Goal: Task Accomplishment & Management: Manage account settings

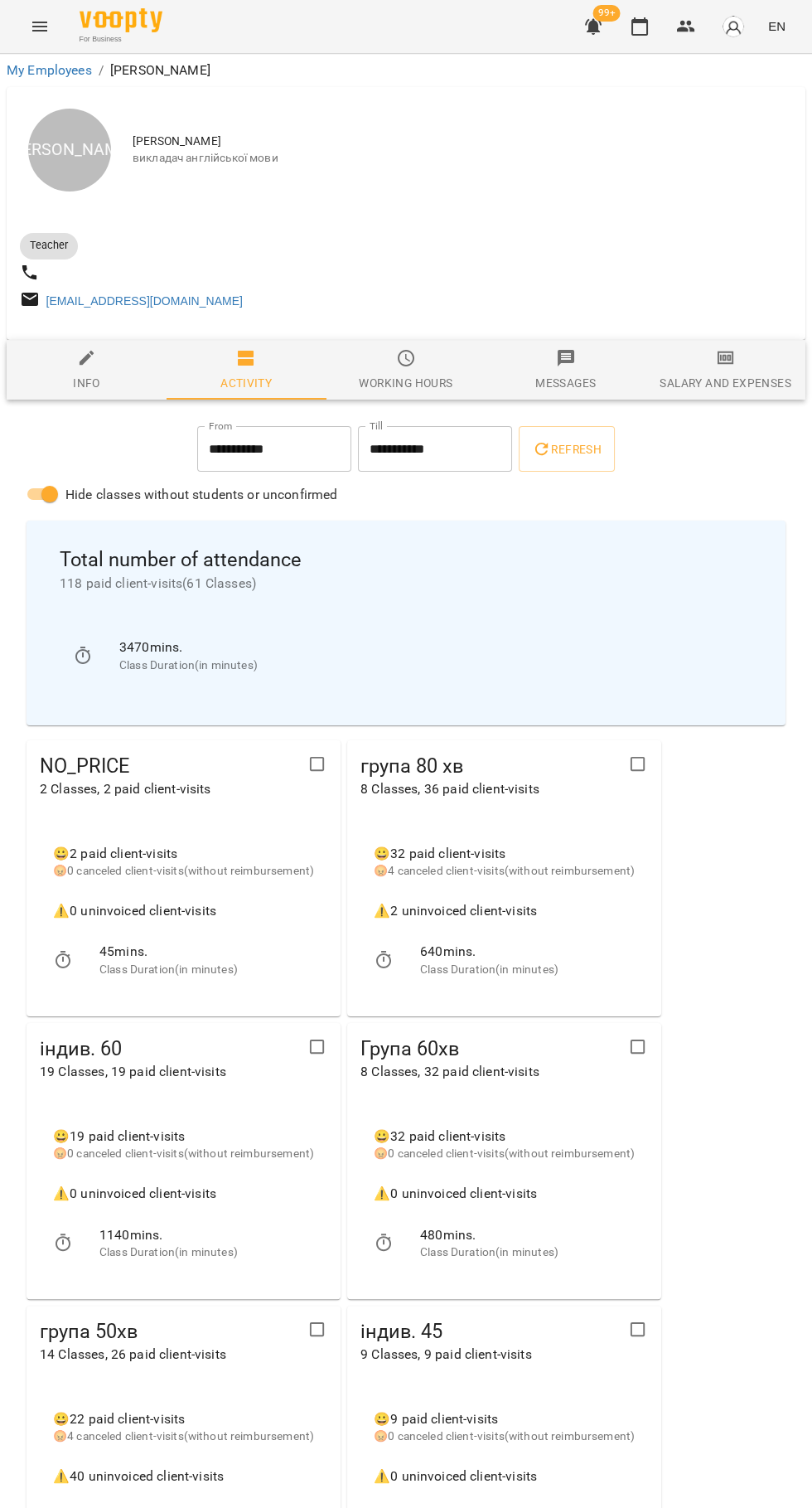
click at [638, 23] on icon "button" at bounding box center [640, 27] width 17 height 19
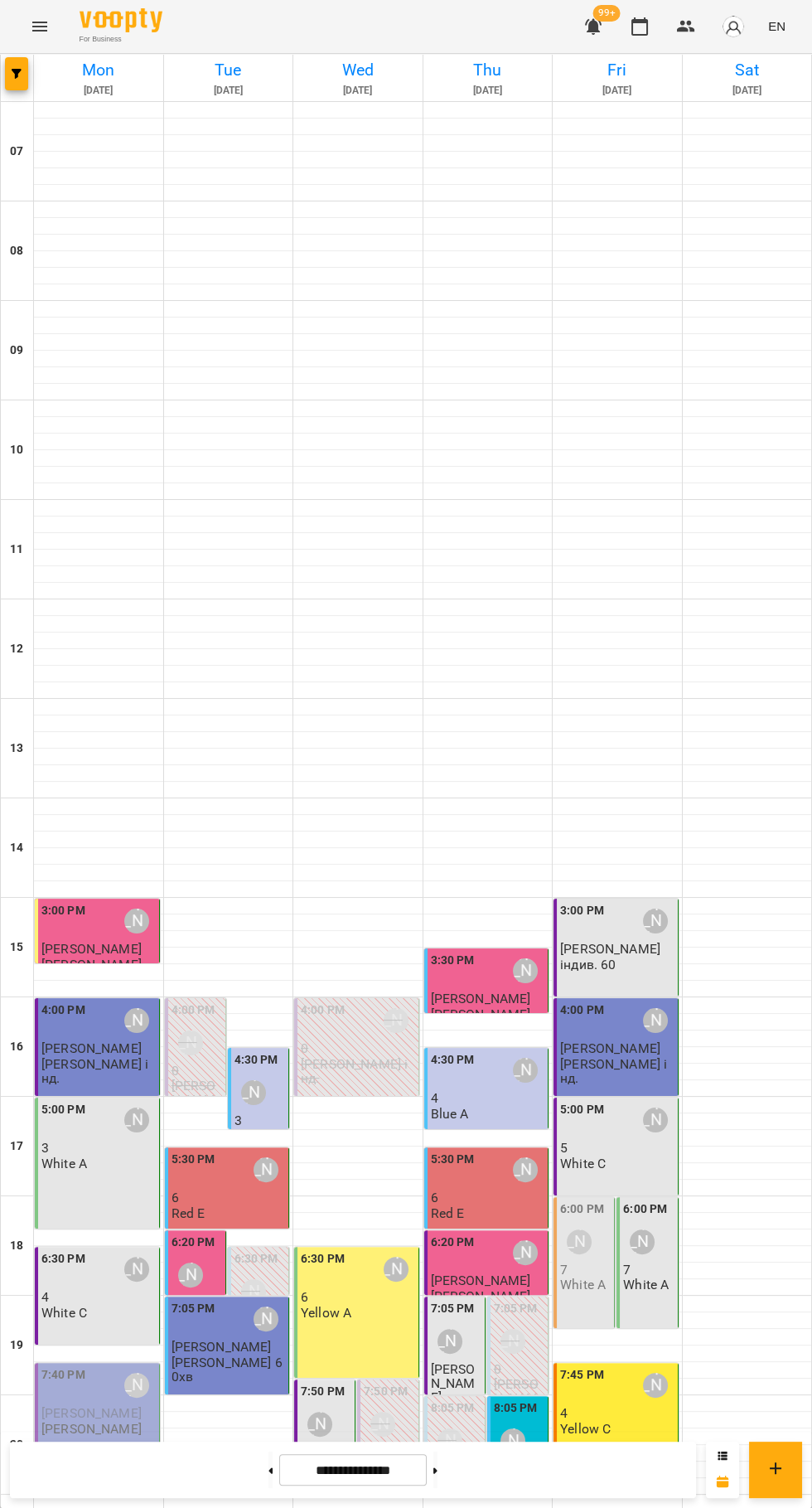
click at [631, 1032] on div "4:00 PM [PERSON_NAME]" at bounding box center [618, 1020] width 115 height 38
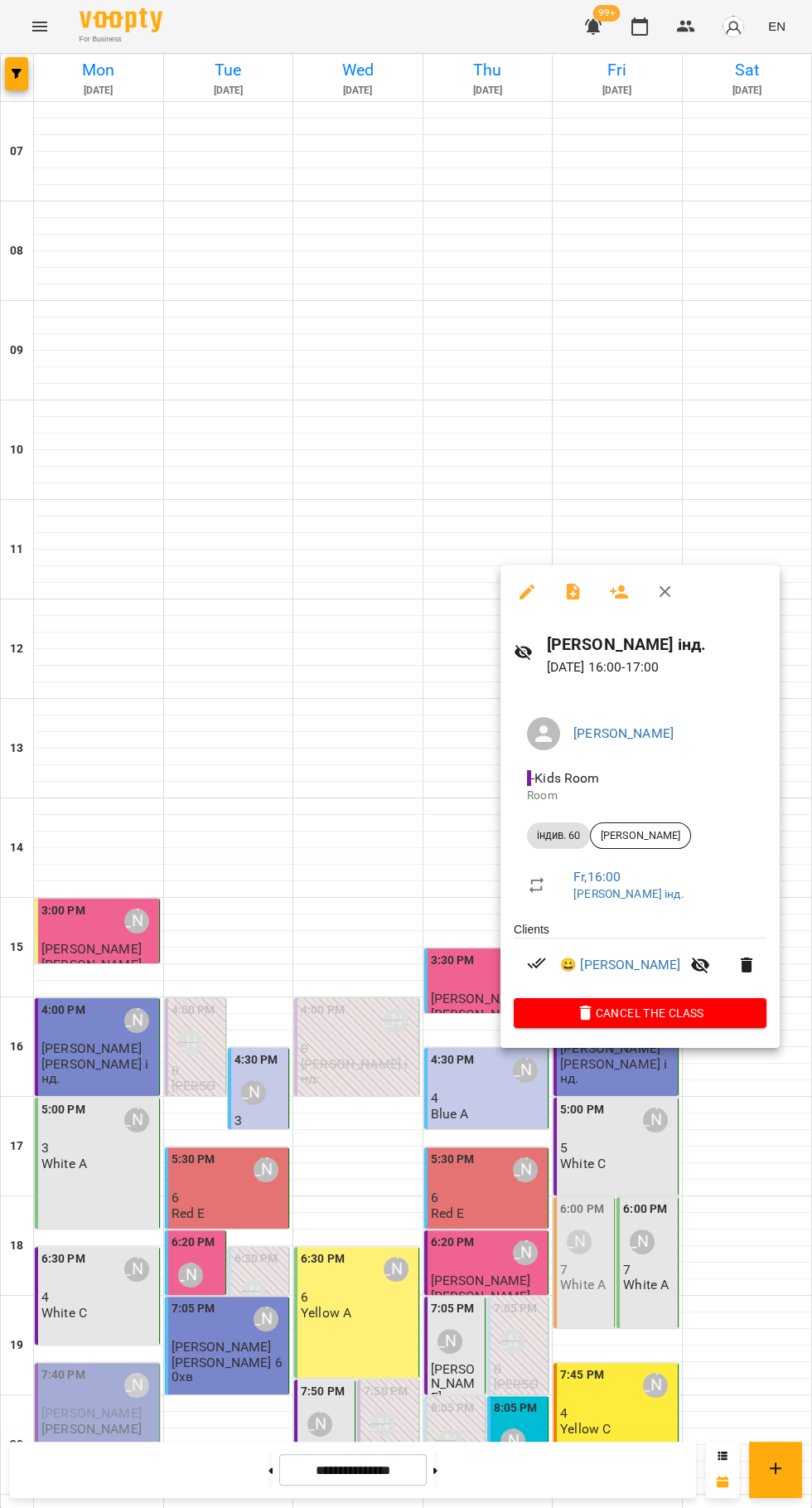
click at [573, 602] on button "button" at bounding box center [573, 592] width 40 height 40
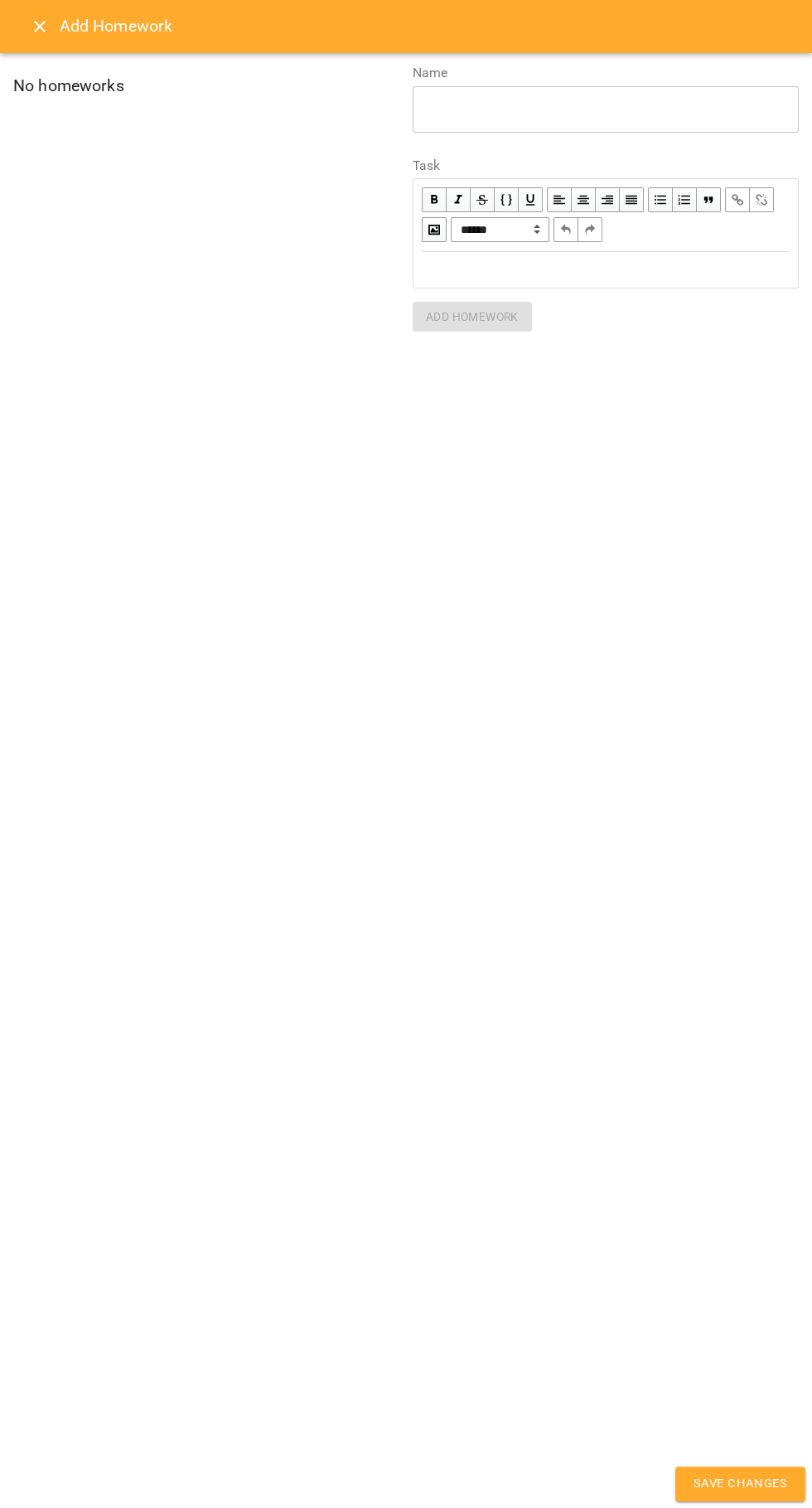
click at [489, 278] on div "Edit text" at bounding box center [606, 269] width 368 height 19
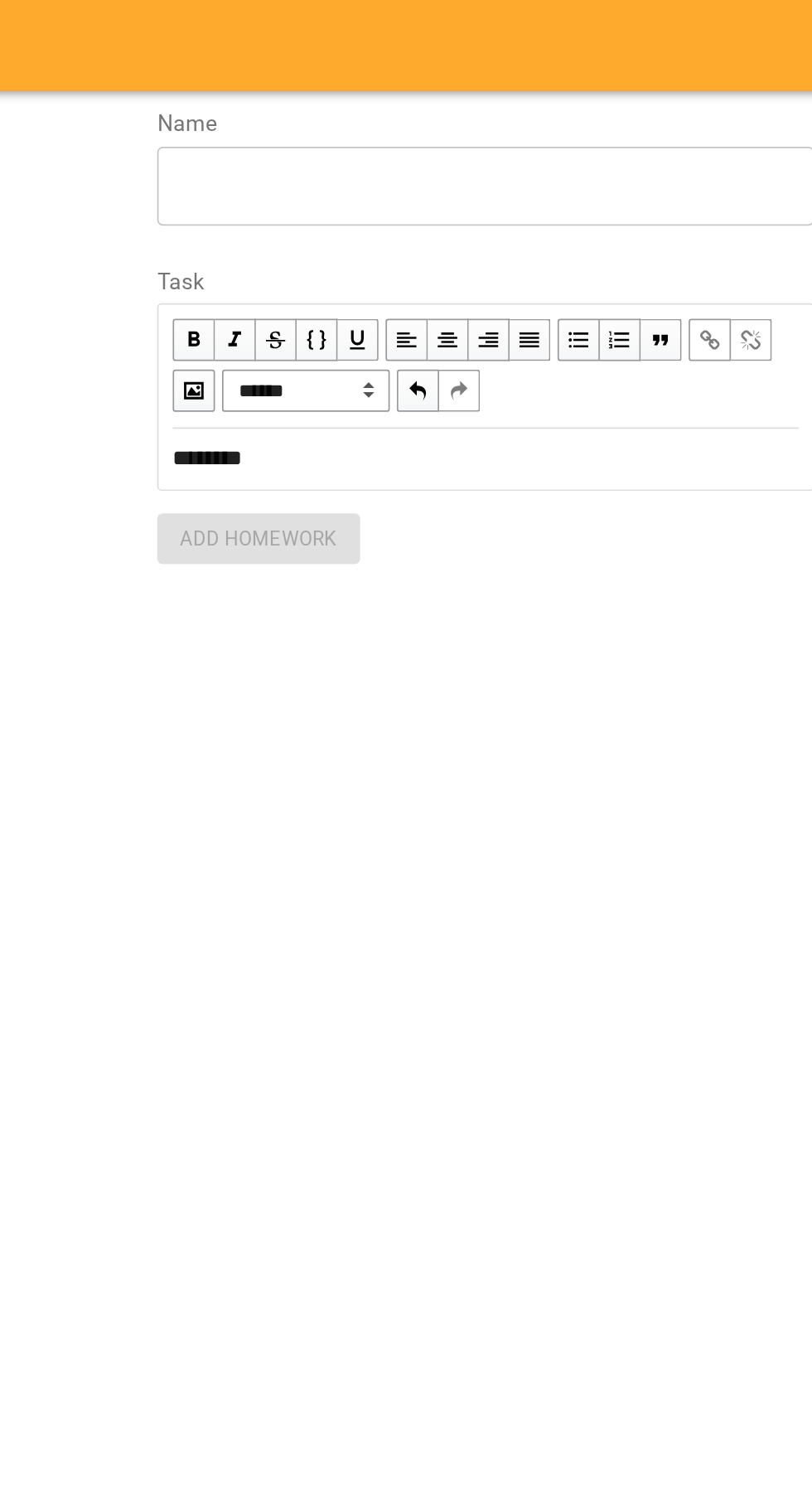
click at [451, 129] on div "* ​" at bounding box center [606, 109] width 387 height 46
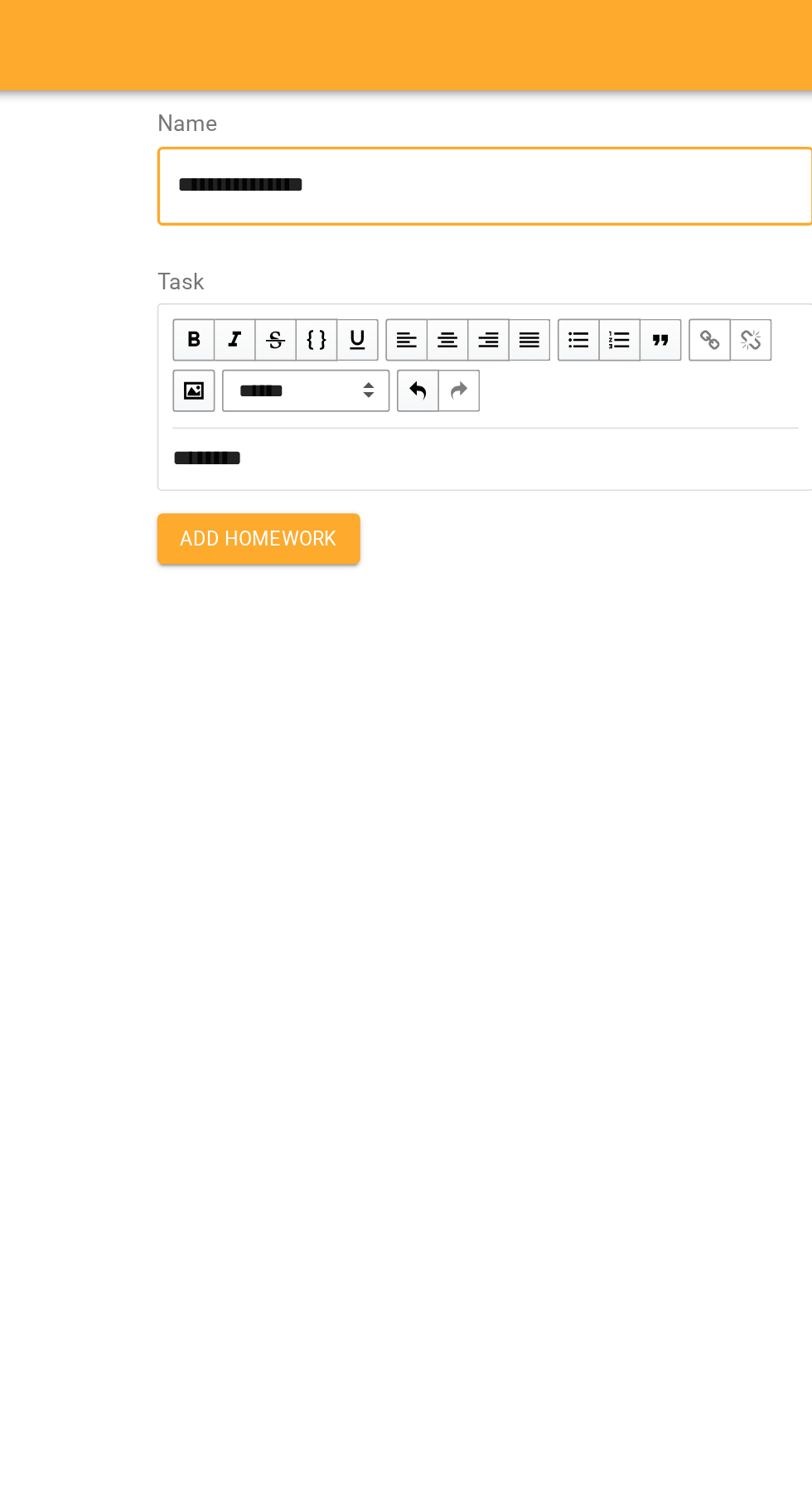
type textarea "**********"
click at [433, 326] on button "Add Homework" at bounding box center [472, 316] width 119 height 30
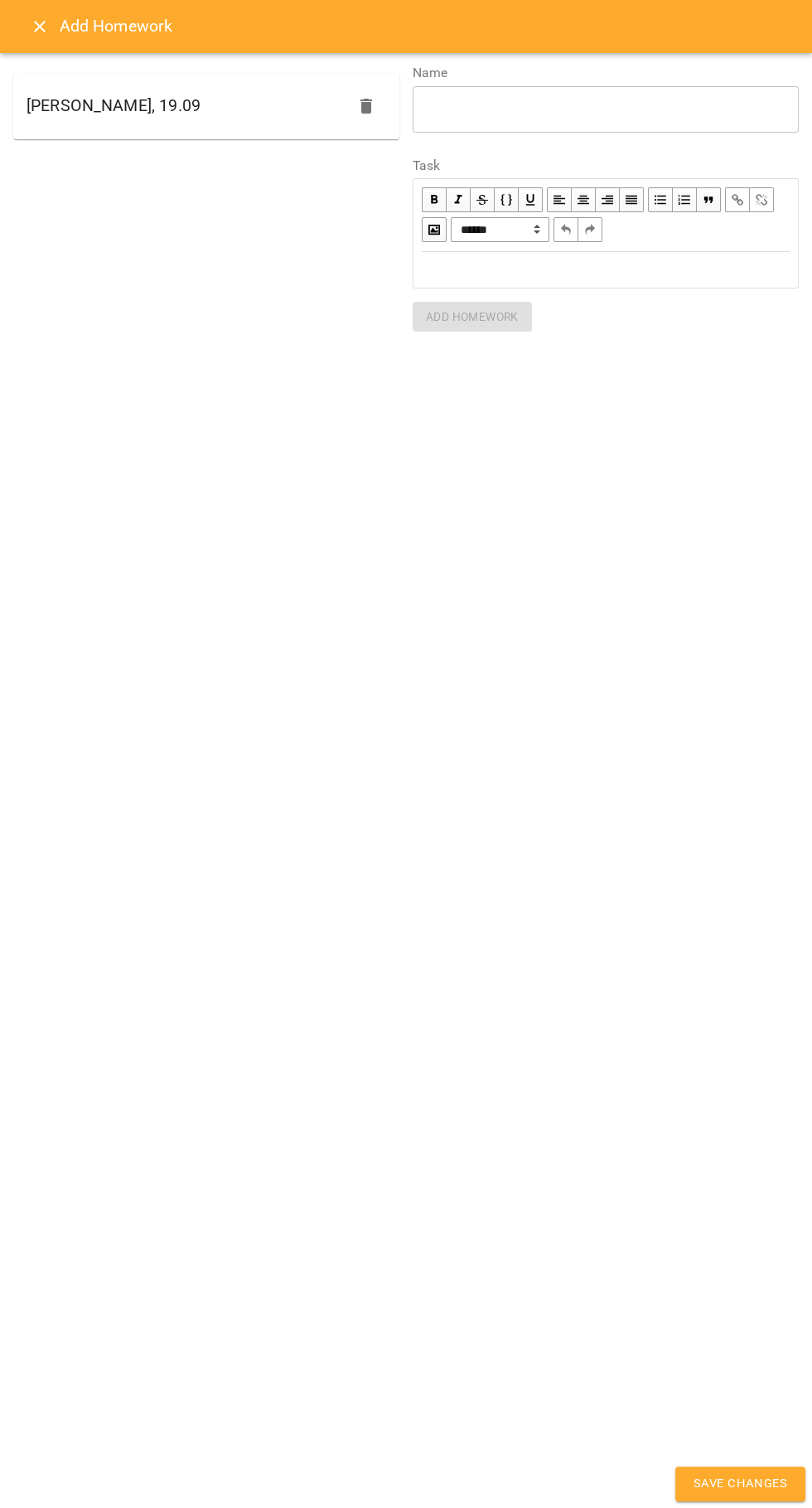
click at [769, 1490] on span "Save Changes" at bounding box center [740, 1484] width 94 height 22
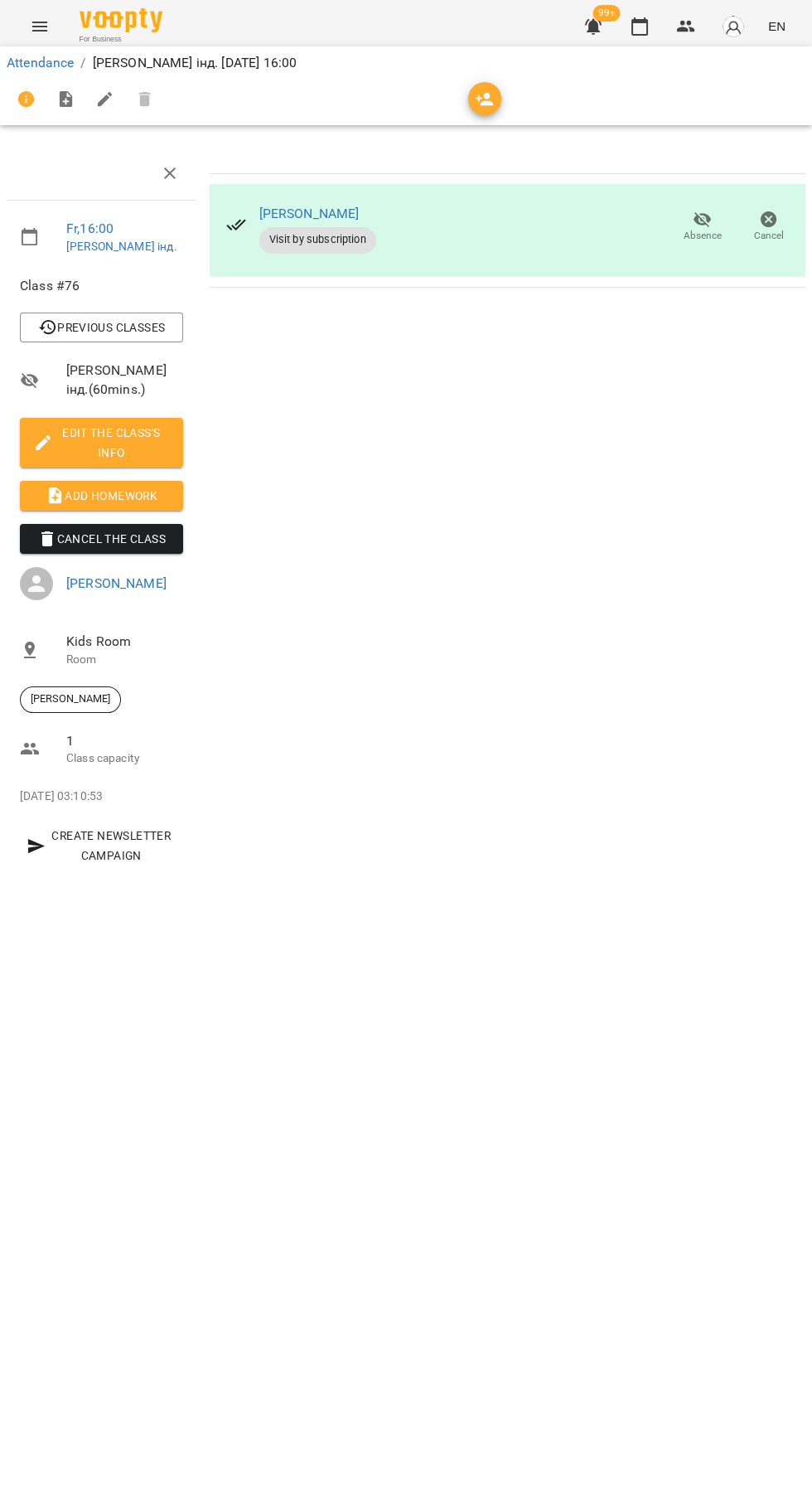
click at [640, 36] on button "button" at bounding box center [640, 26] width 40 height 40
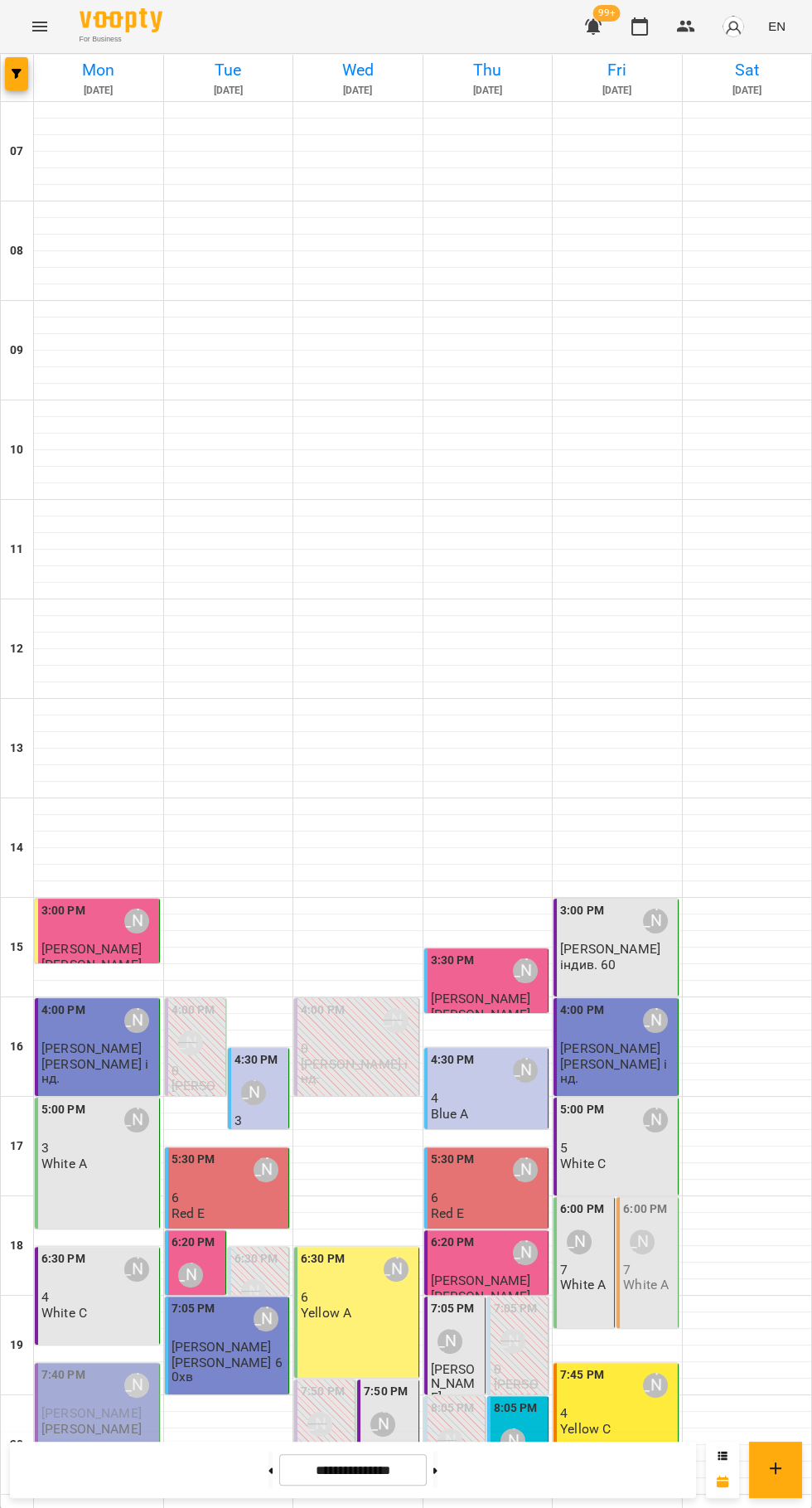
scroll to position [160, 0]
click at [648, 1101] on div "5:00 PM [PERSON_NAME] 5 White C" at bounding box center [618, 1136] width 115 height 70
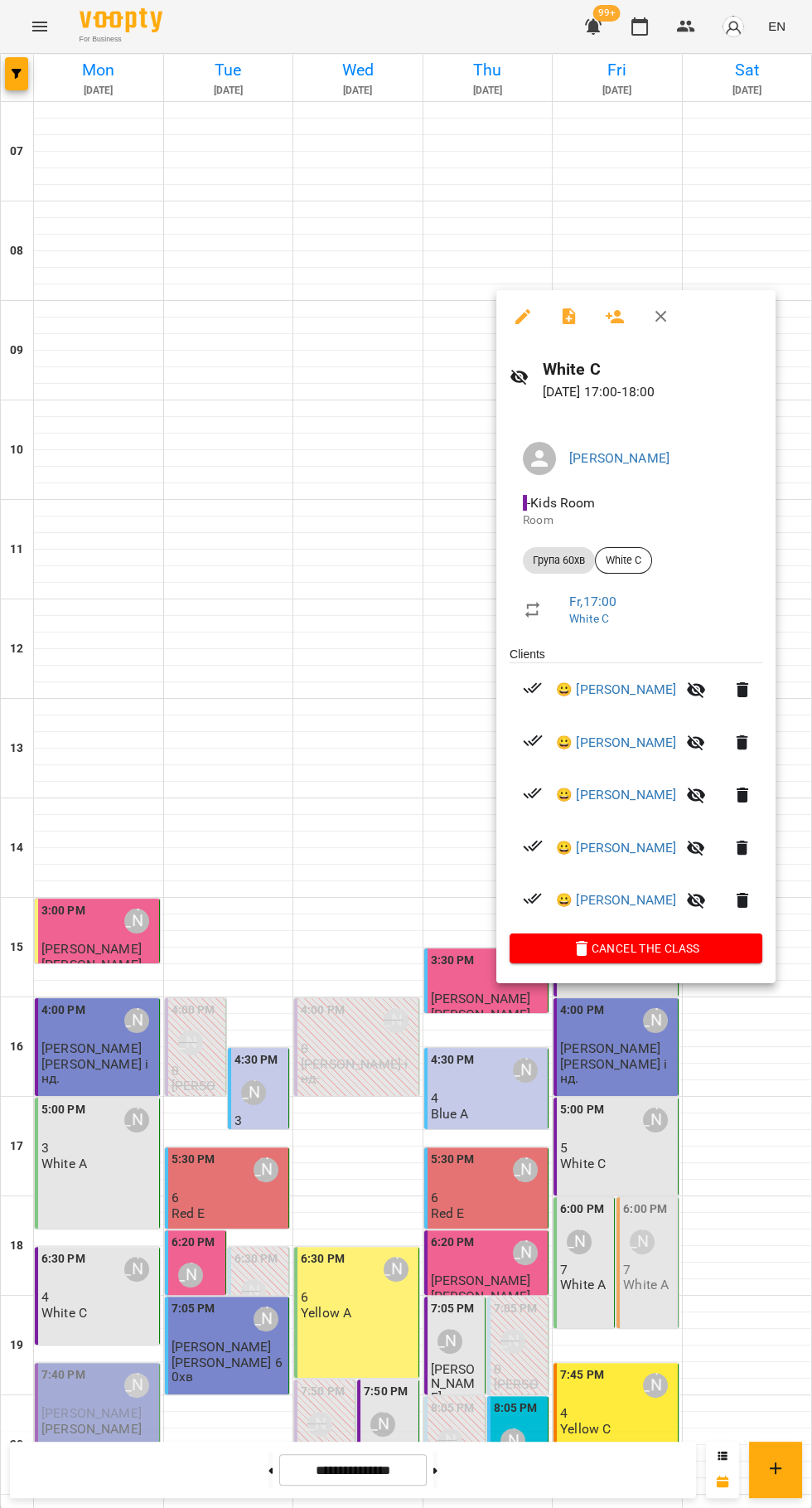
click at [758, 1059] on div at bounding box center [406, 754] width 812 height 1508
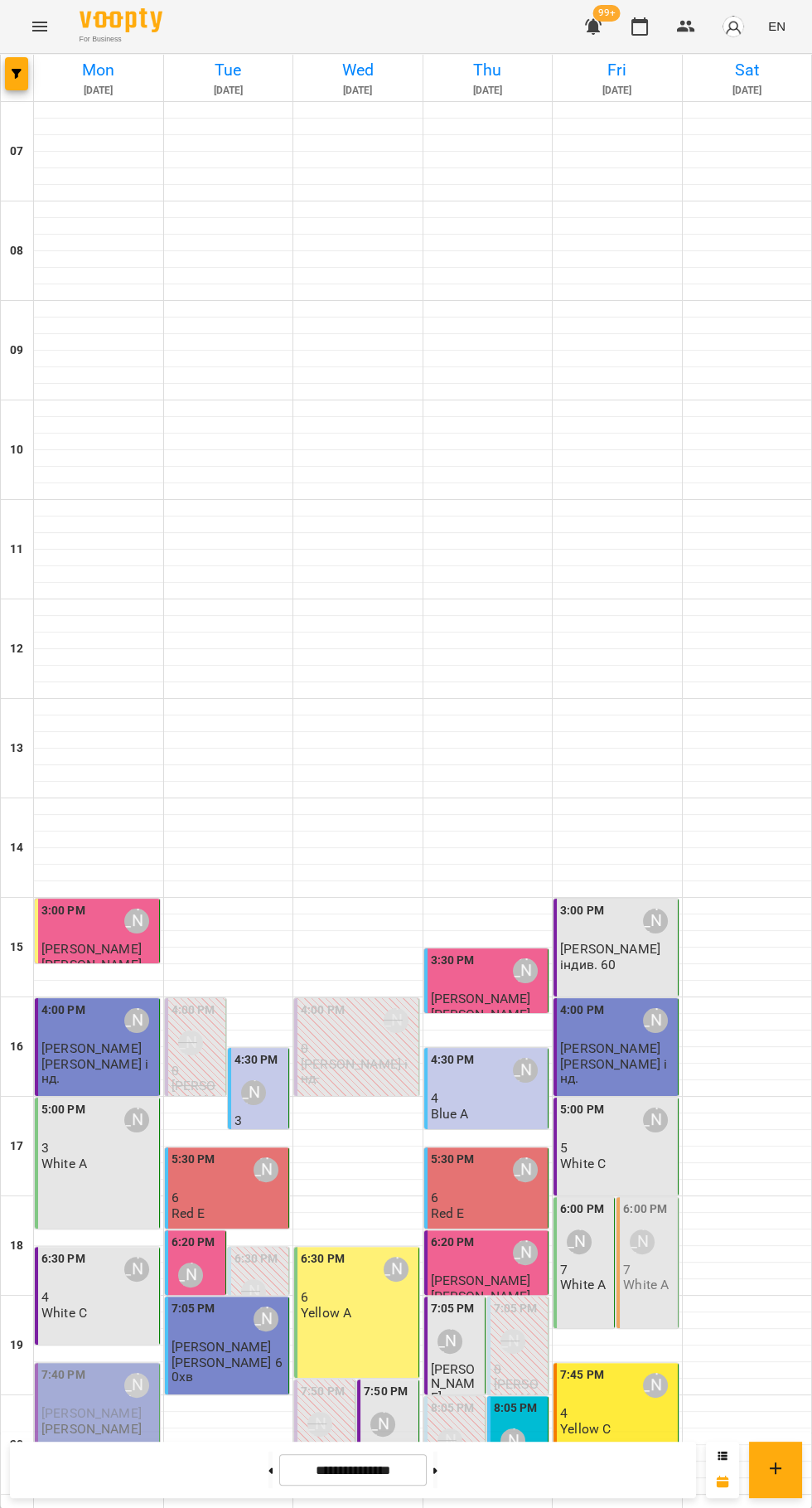
click at [438, 1470] on icon at bounding box center [436, 1470] width 4 height 6
type input "**********"
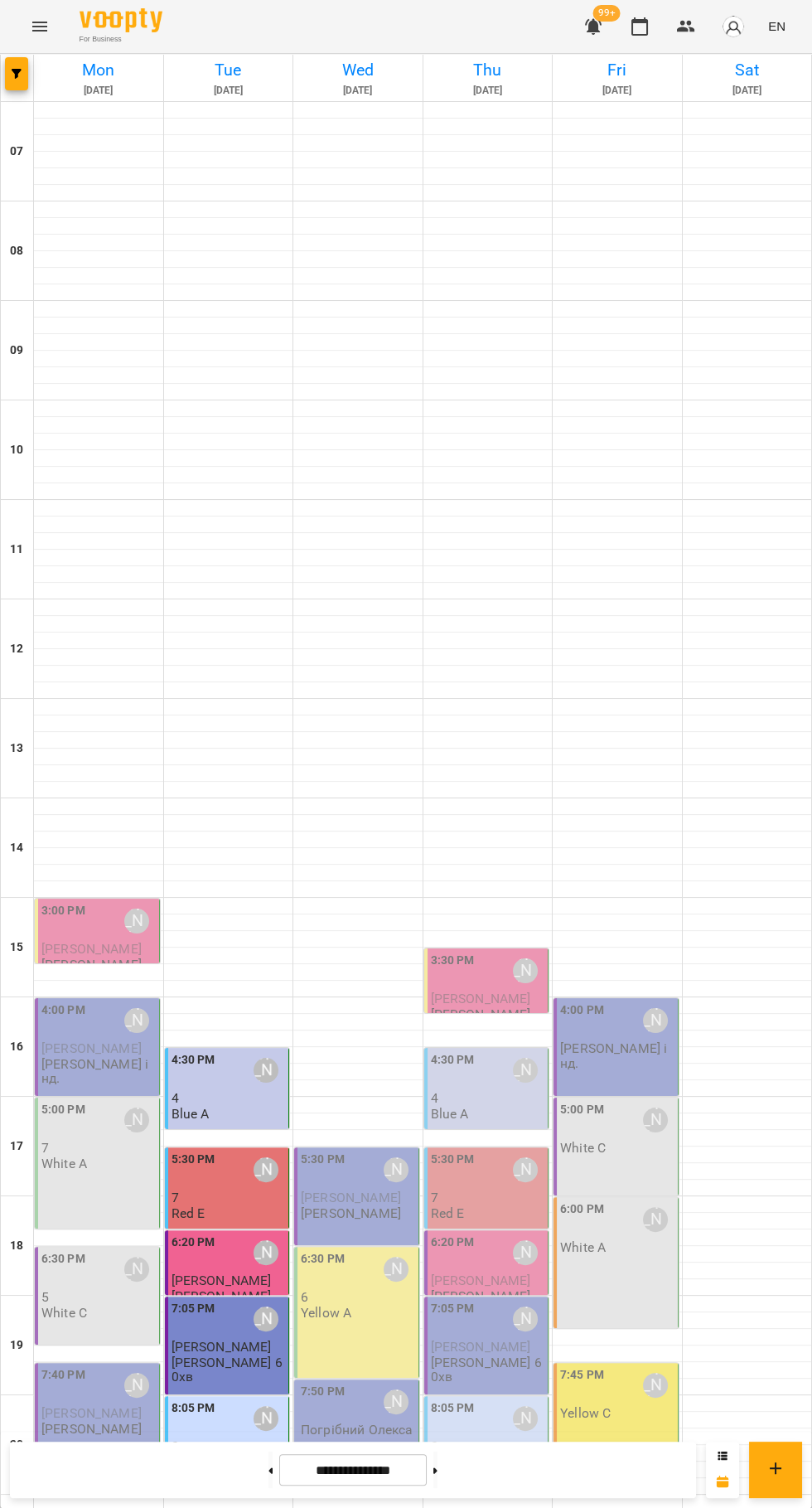
click at [83, 1098] on div "5:00 PM [PERSON_NAME] 7 White A" at bounding box center [97, 1163] width 125 height 131
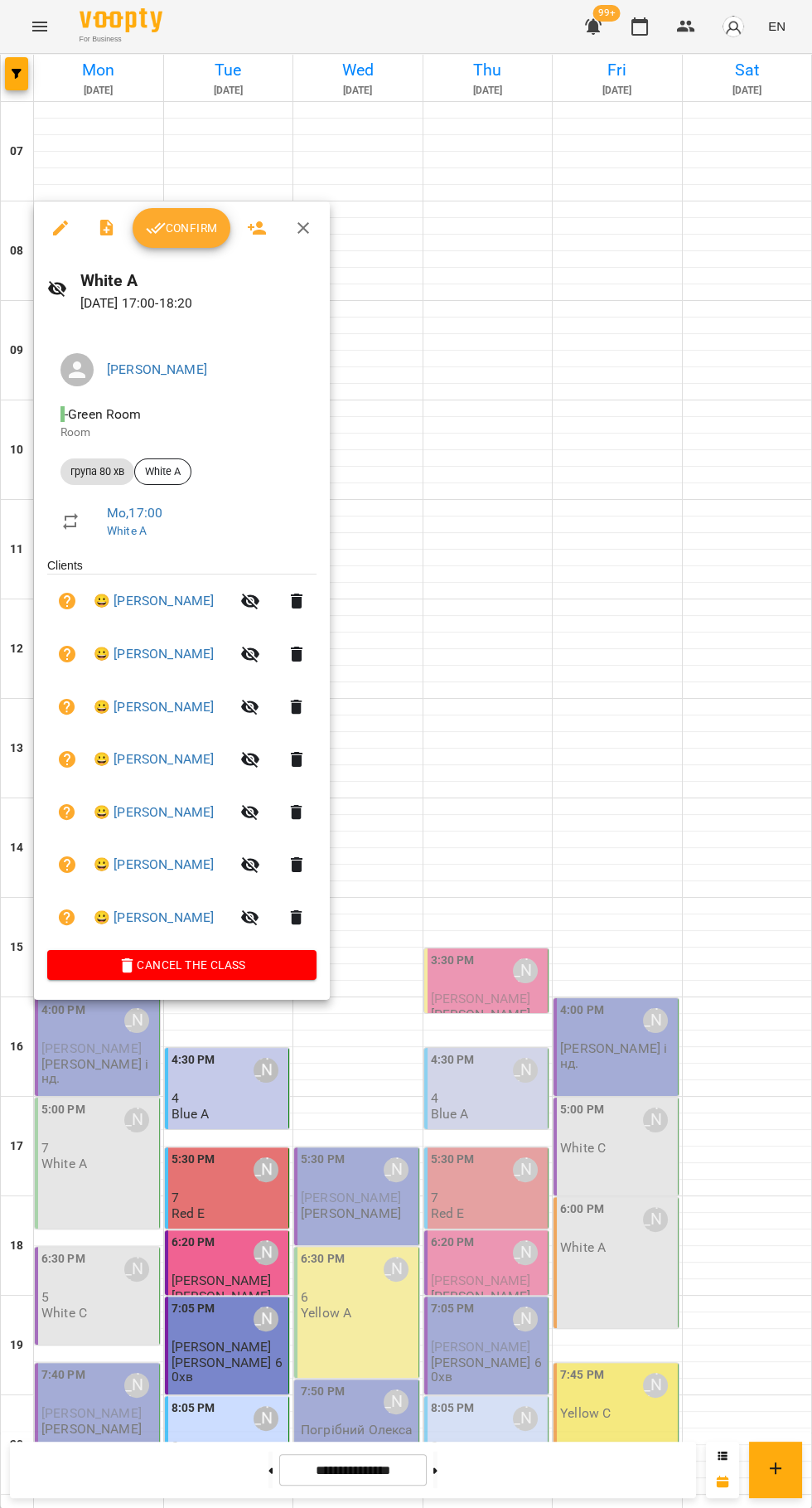
click at [721, 745] on div at bounding box center [406, 754] width 812 height 1508
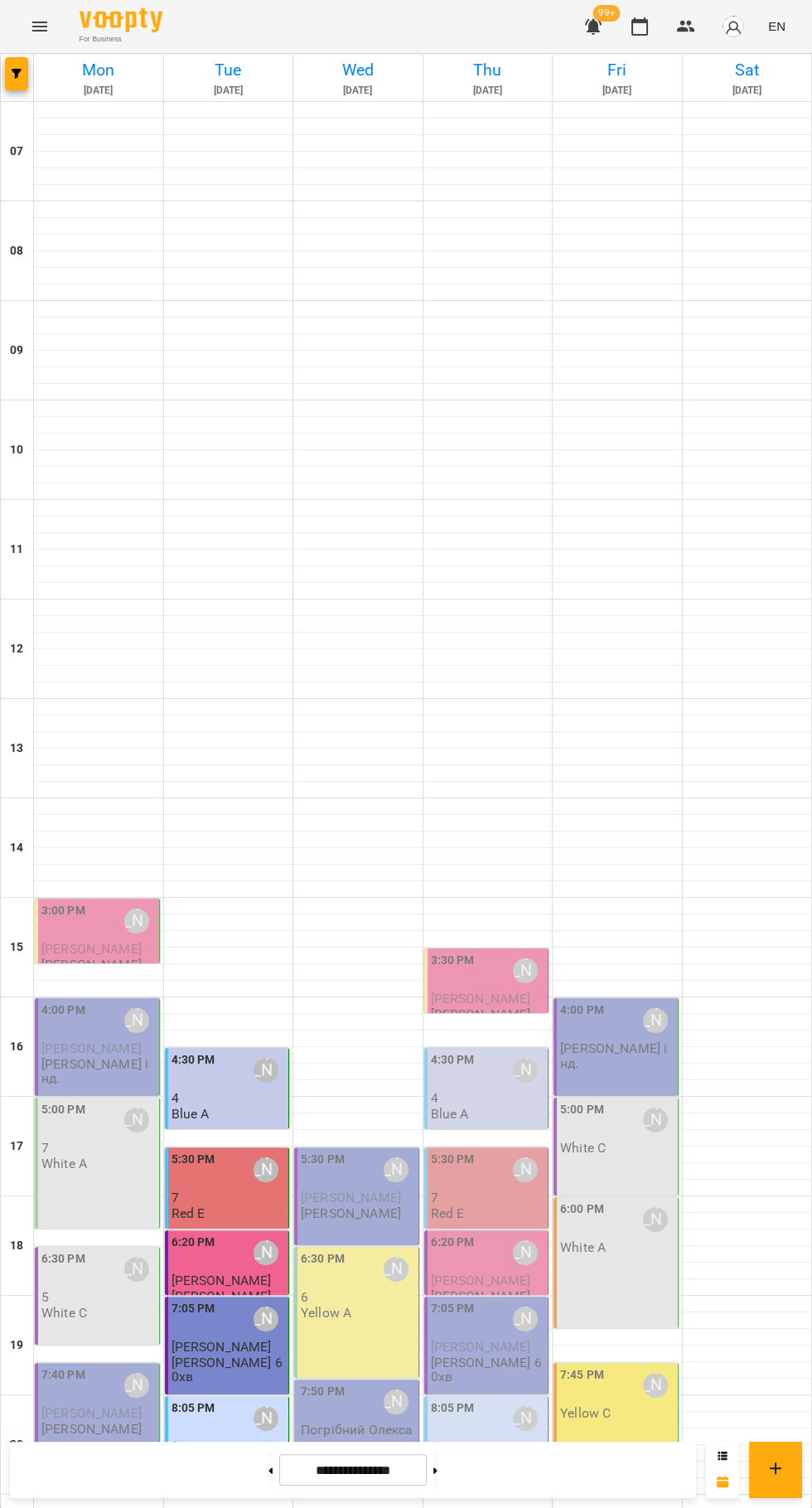
click at [102, 1247] on div "6:30 PM [PERSON_NAME] 5 White C" at bounding box center [97, 1296] width 125 height 98
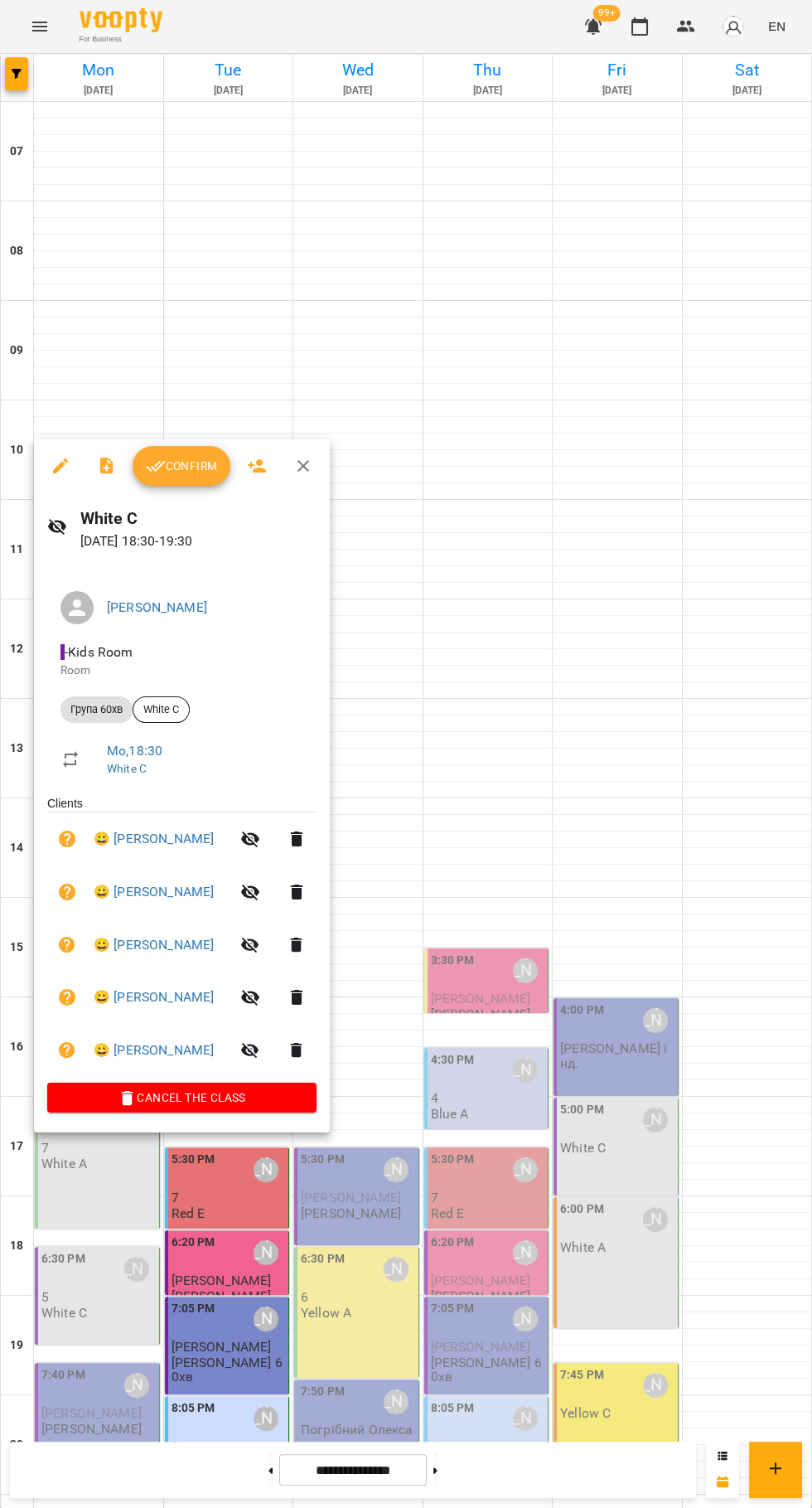
click at [767, 720] on div at bounding box center [406, 754] width 812 height 1508
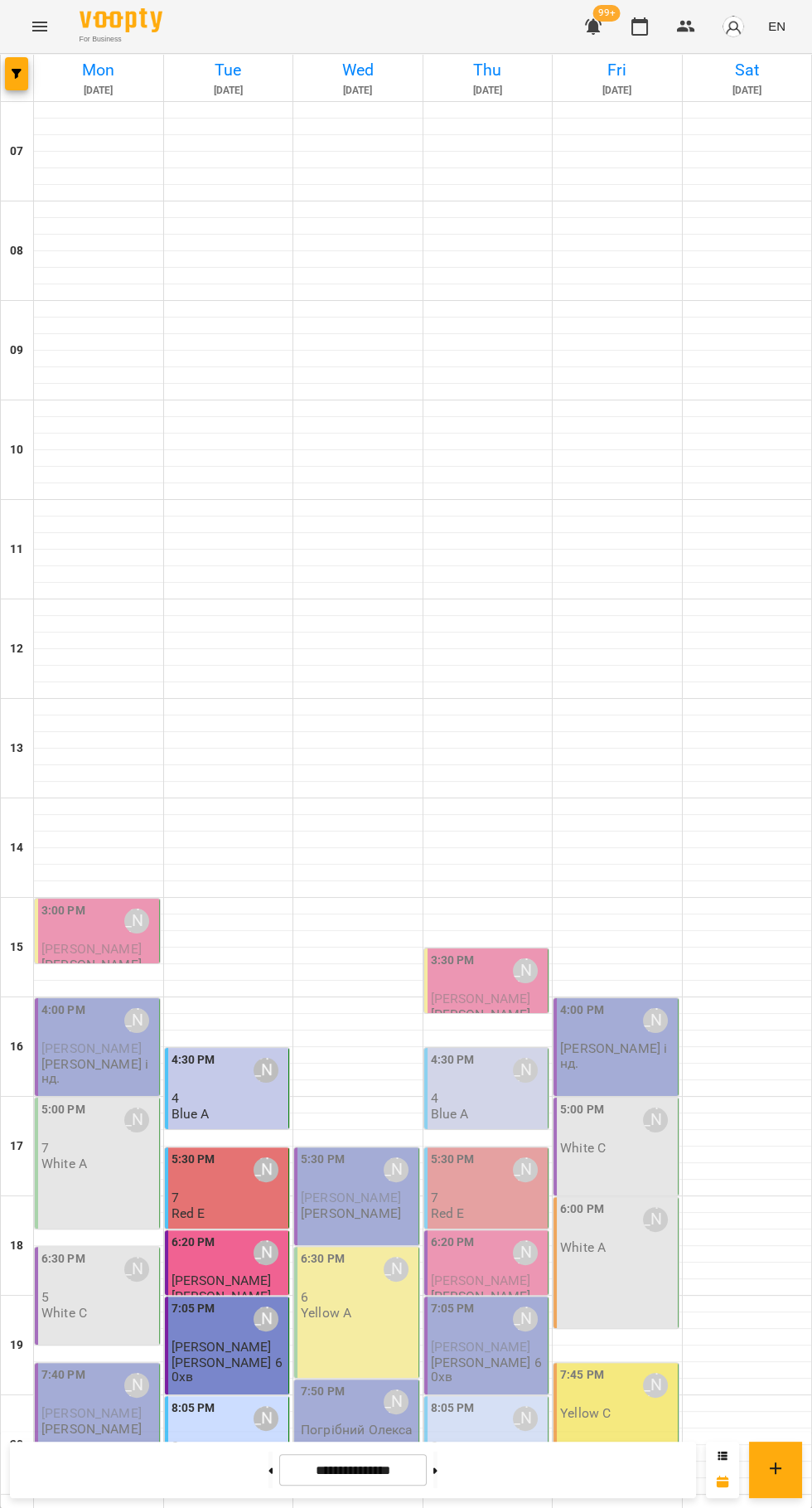
click at [615, 1098] on div "5:00 PM [PERSON_NAME] C" at bounding box center [616, 1147] width 125 height 98
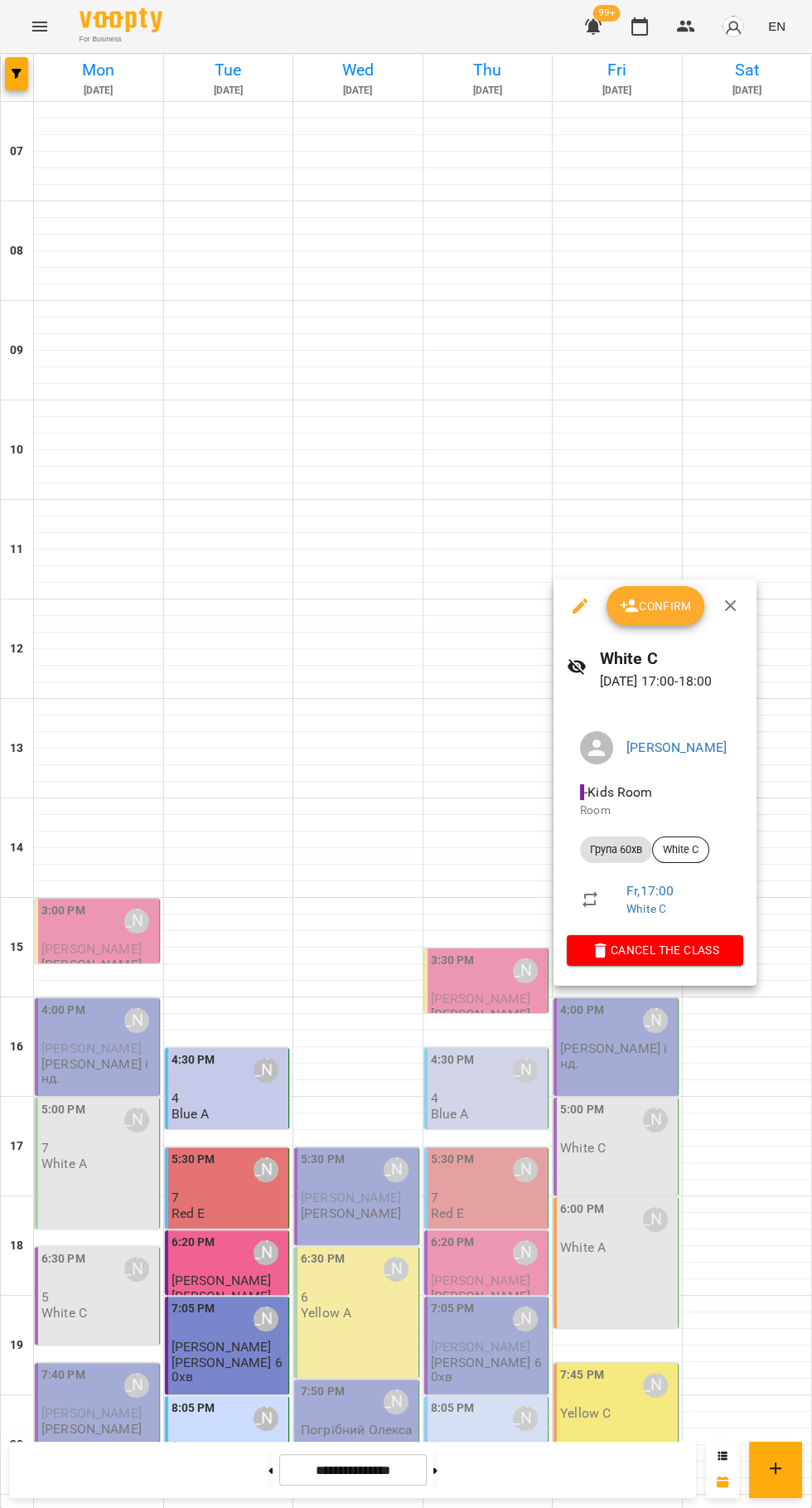
click at [155, 500] on div at bounding box center [406, 754] width 812 height 1508
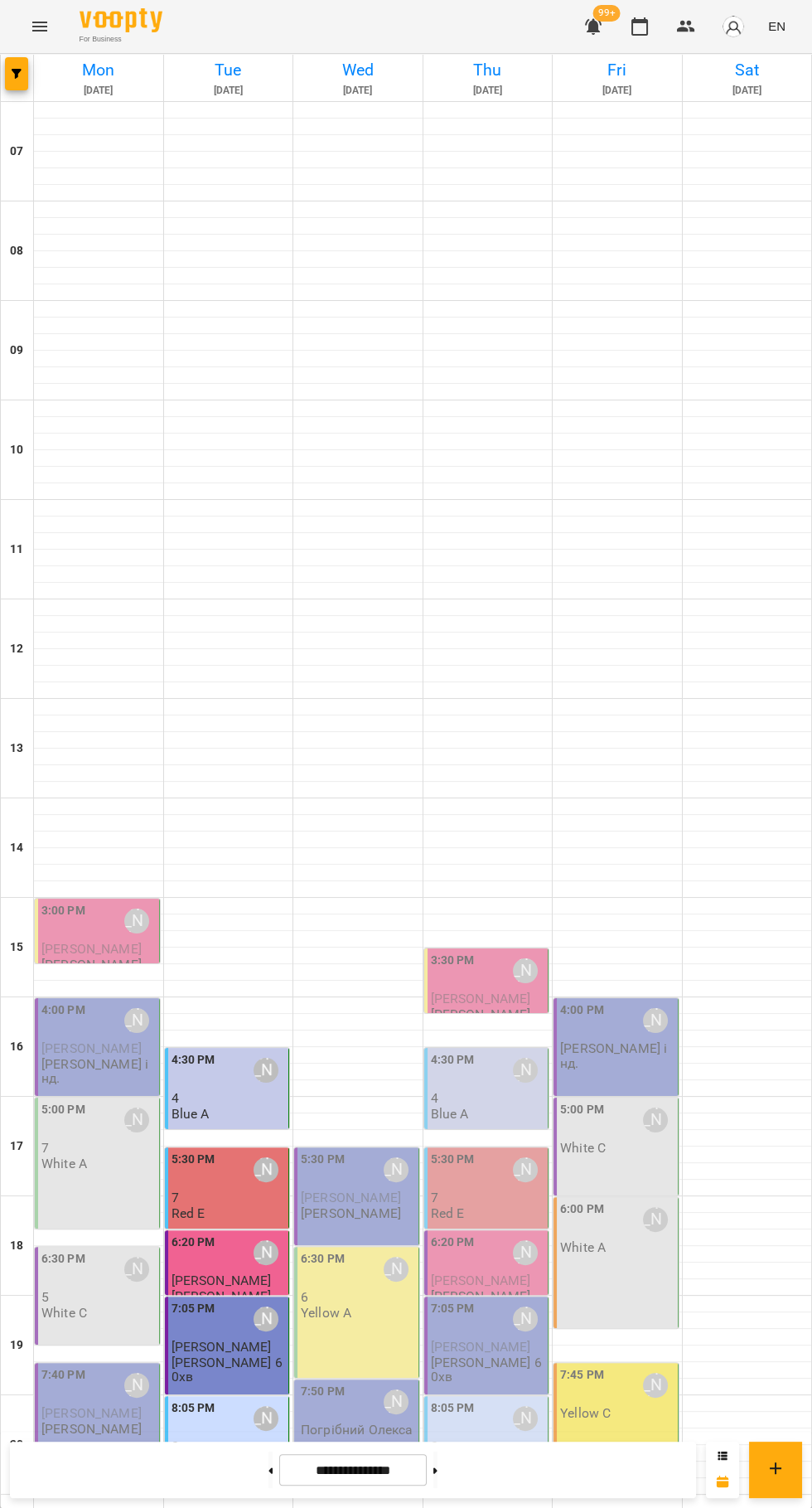
click at [56, 1057] on p "[PERSON_NAME] інд." at bounding box center [99, 1071] width 115 height 29
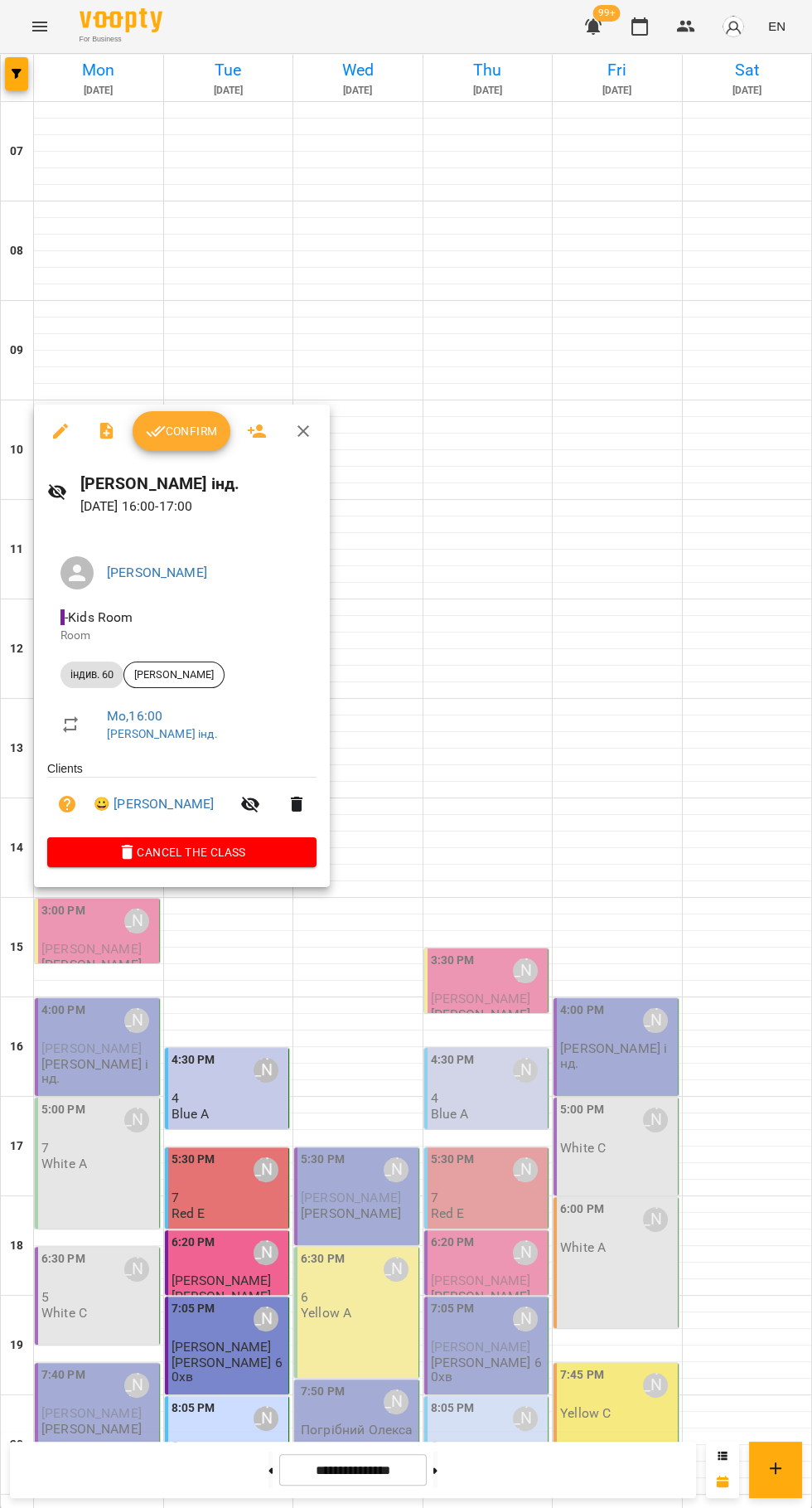
click at [711, 1165] on div at bounding box center [406, 754] width 812 height 1508
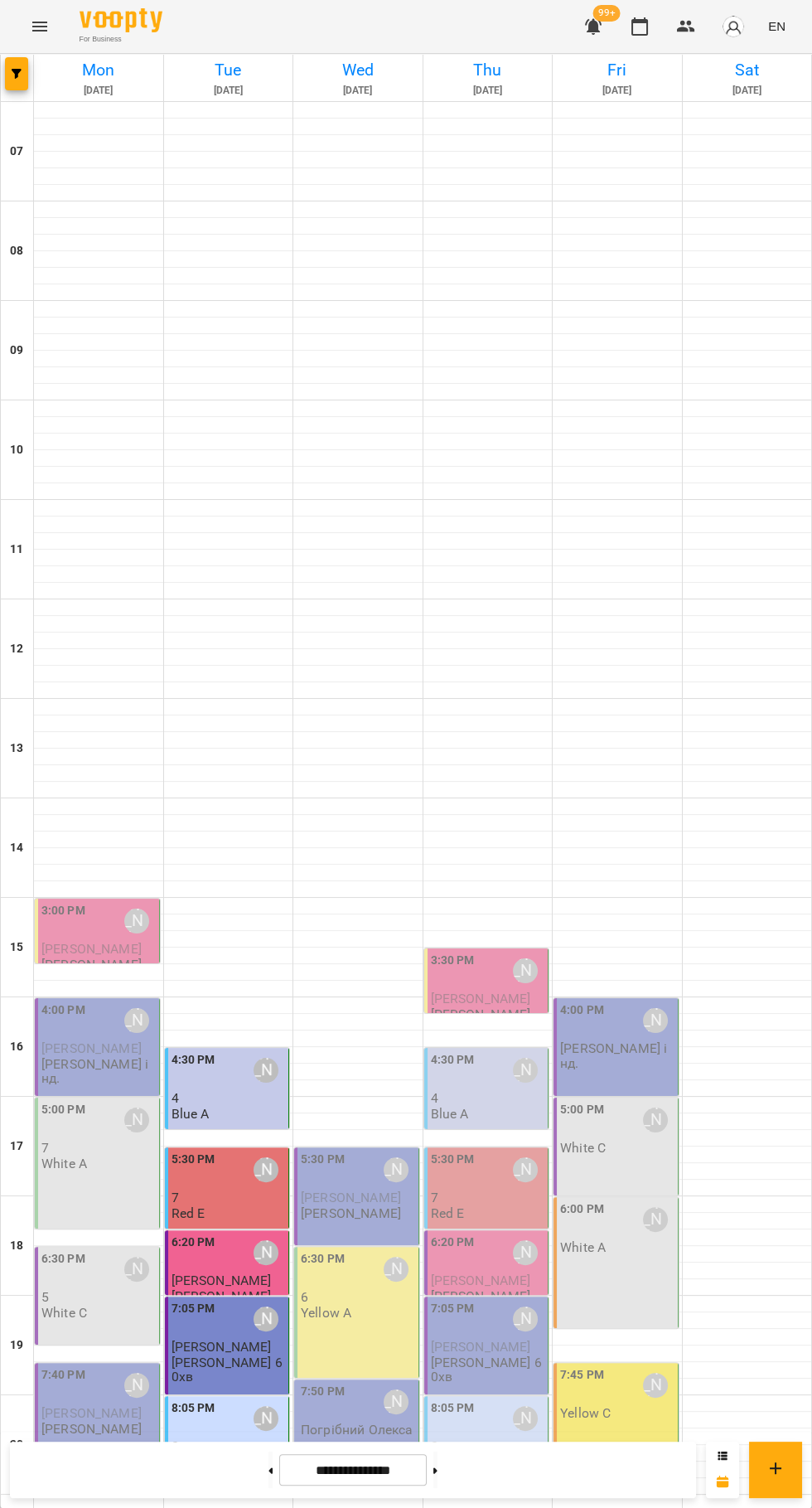
click at [103, 1098] on div "5:00 PM [PERSON_NAME] 7 White A" at bounding box center [97, 1163] width 125 height 131
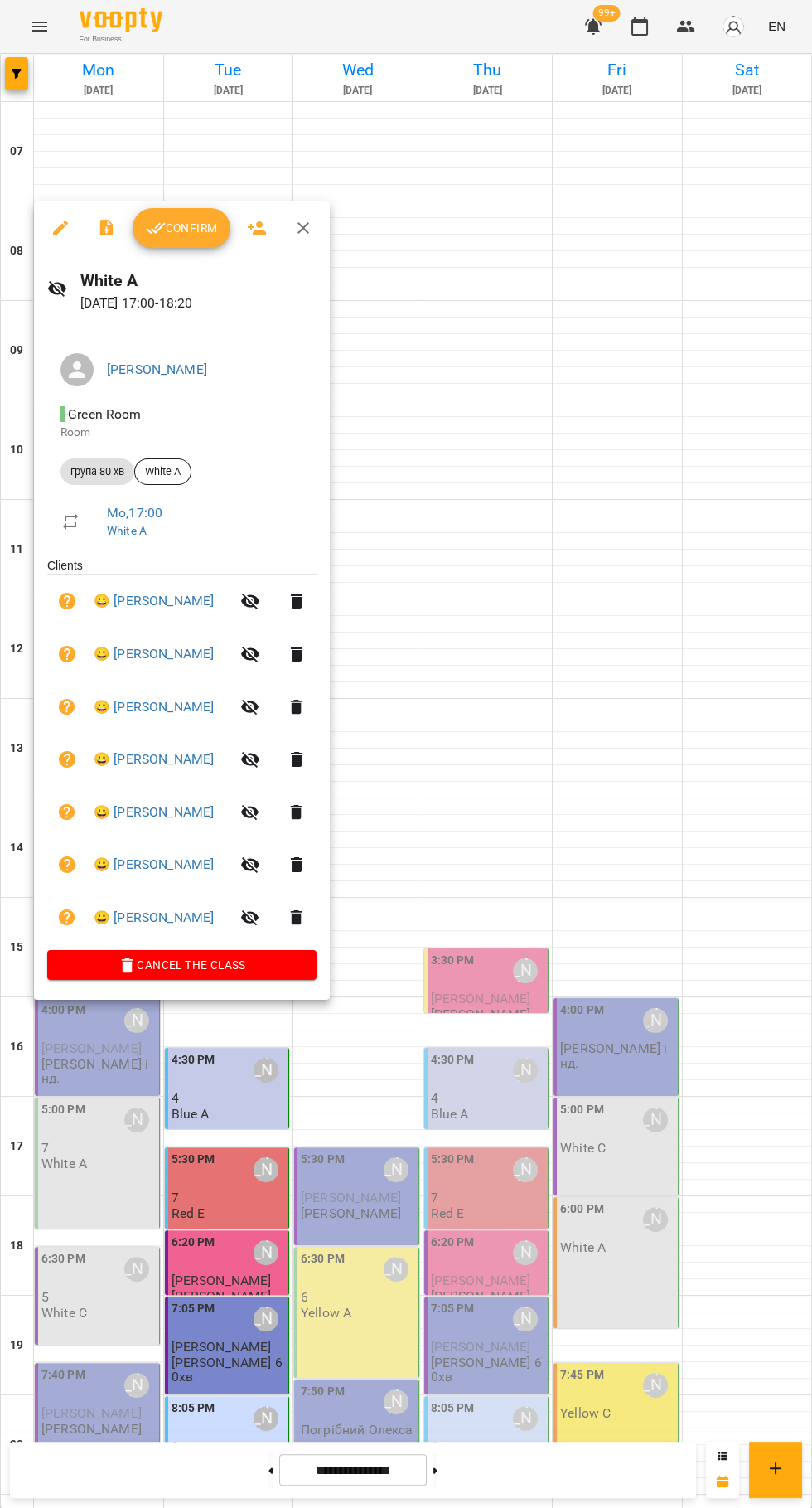
click at [632, 1104] on div at bounding box center [406, 754] width 812 height 1508
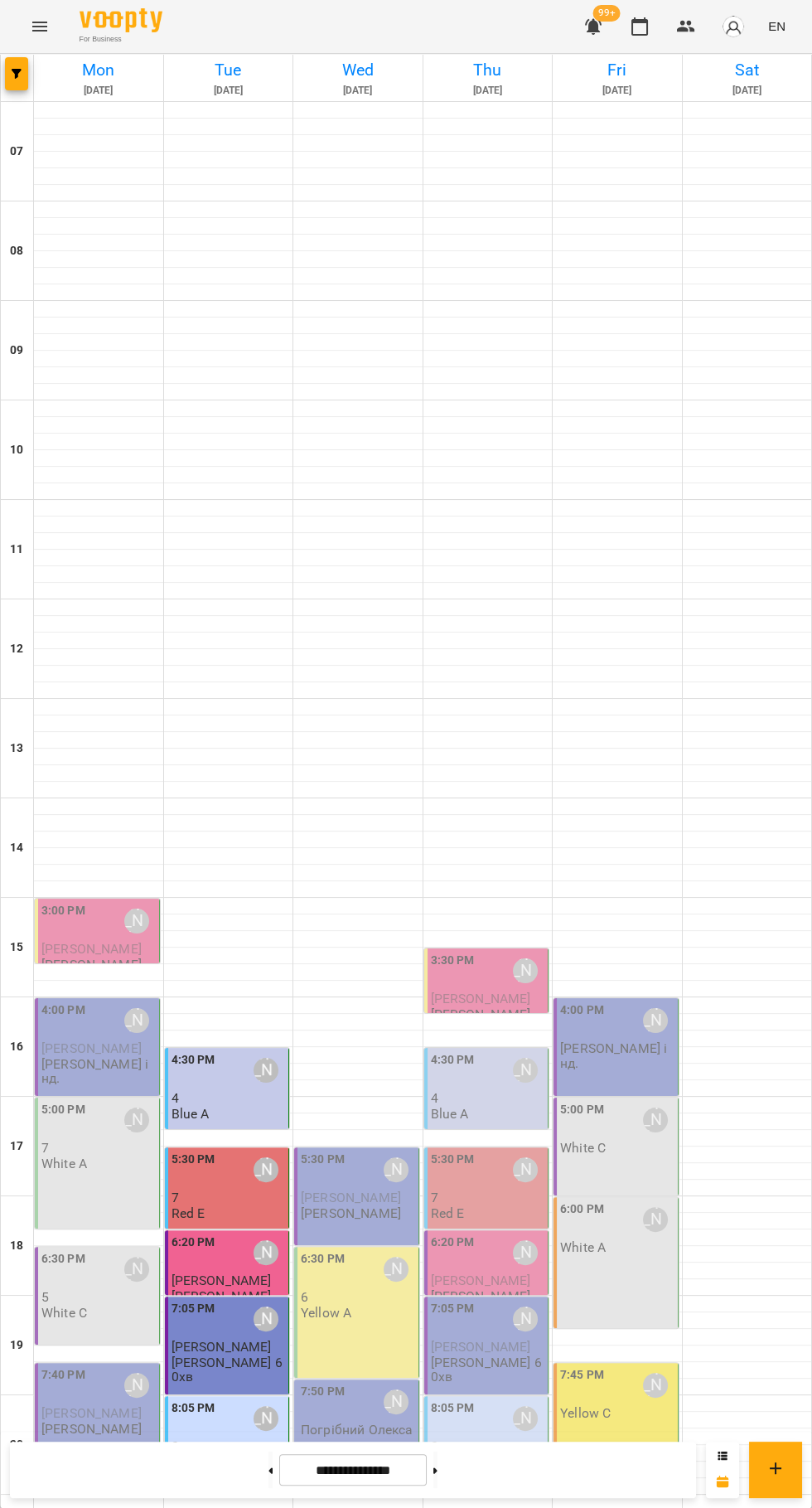
click at [92, 1247] on div "6:30 PM [PERSON_NAME] 5 White C" at bounding box center [97, 1296] width 125 height 98
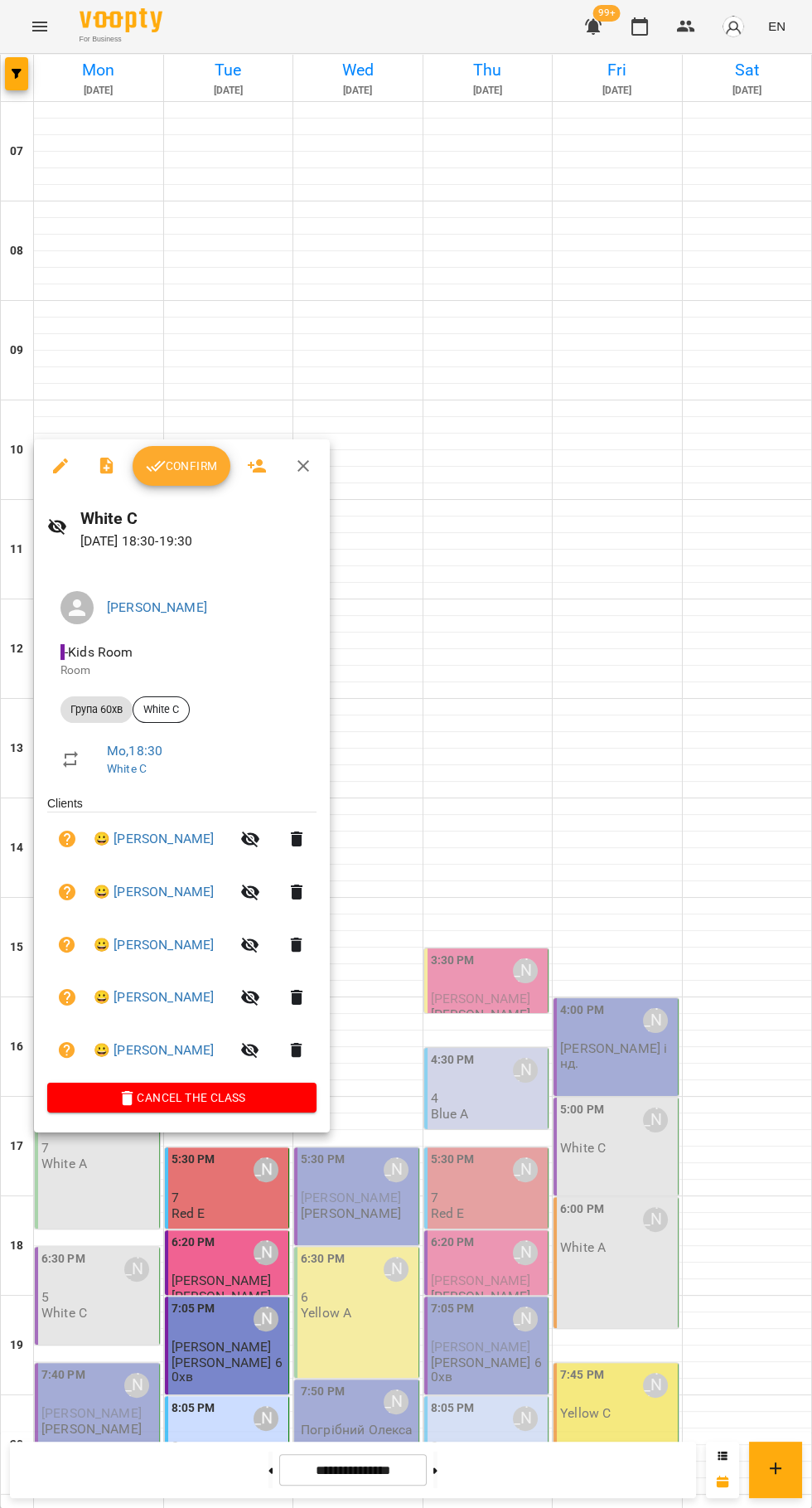
click at [765, 831] on div at bounding box center [406, 754] width 812 height 1508
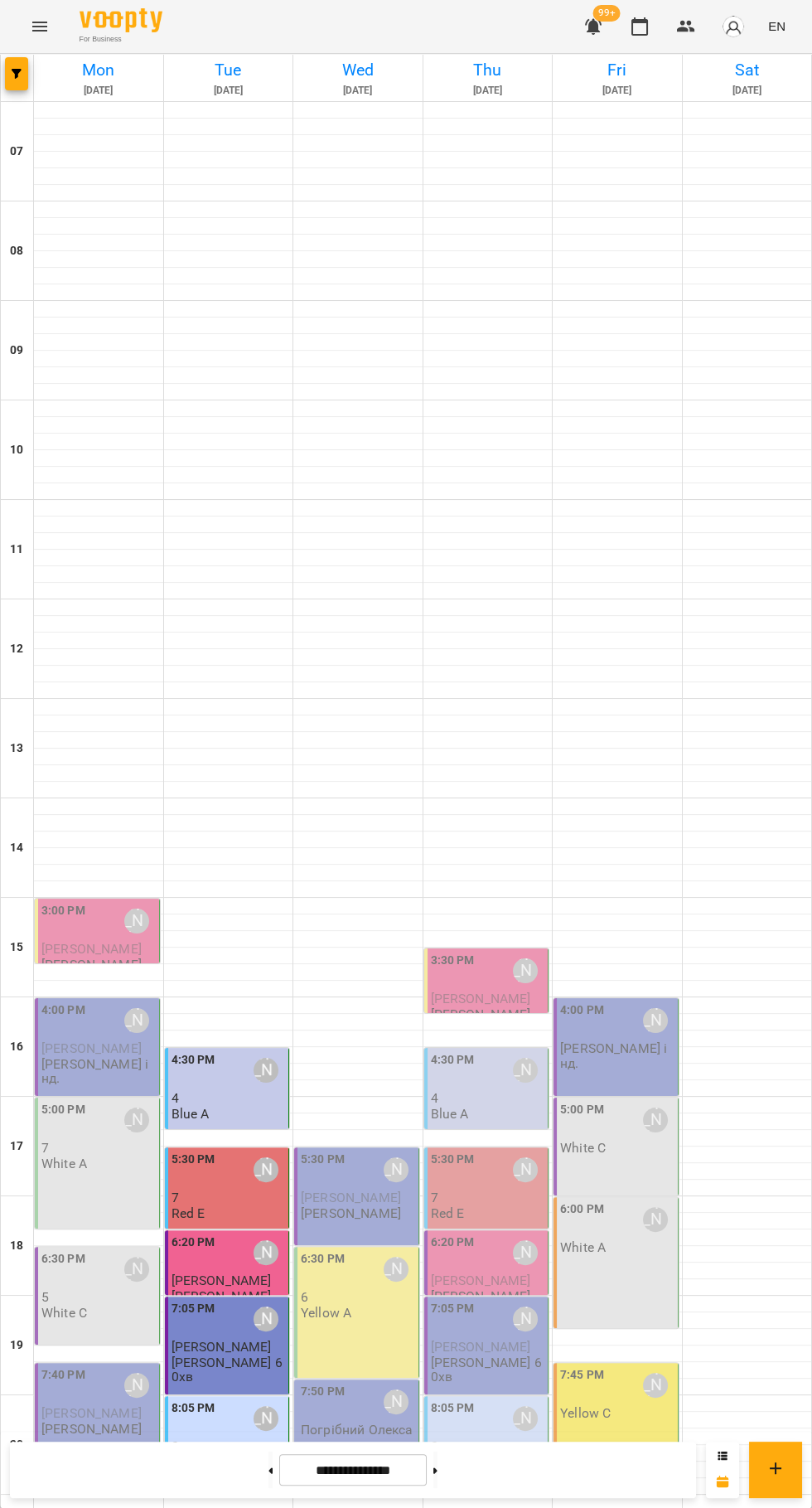
click at [81, 1098] on div "5:00 PM [PERSON_NAME] 7 White A" at bounding box center [97, 1163] width 125 height 131
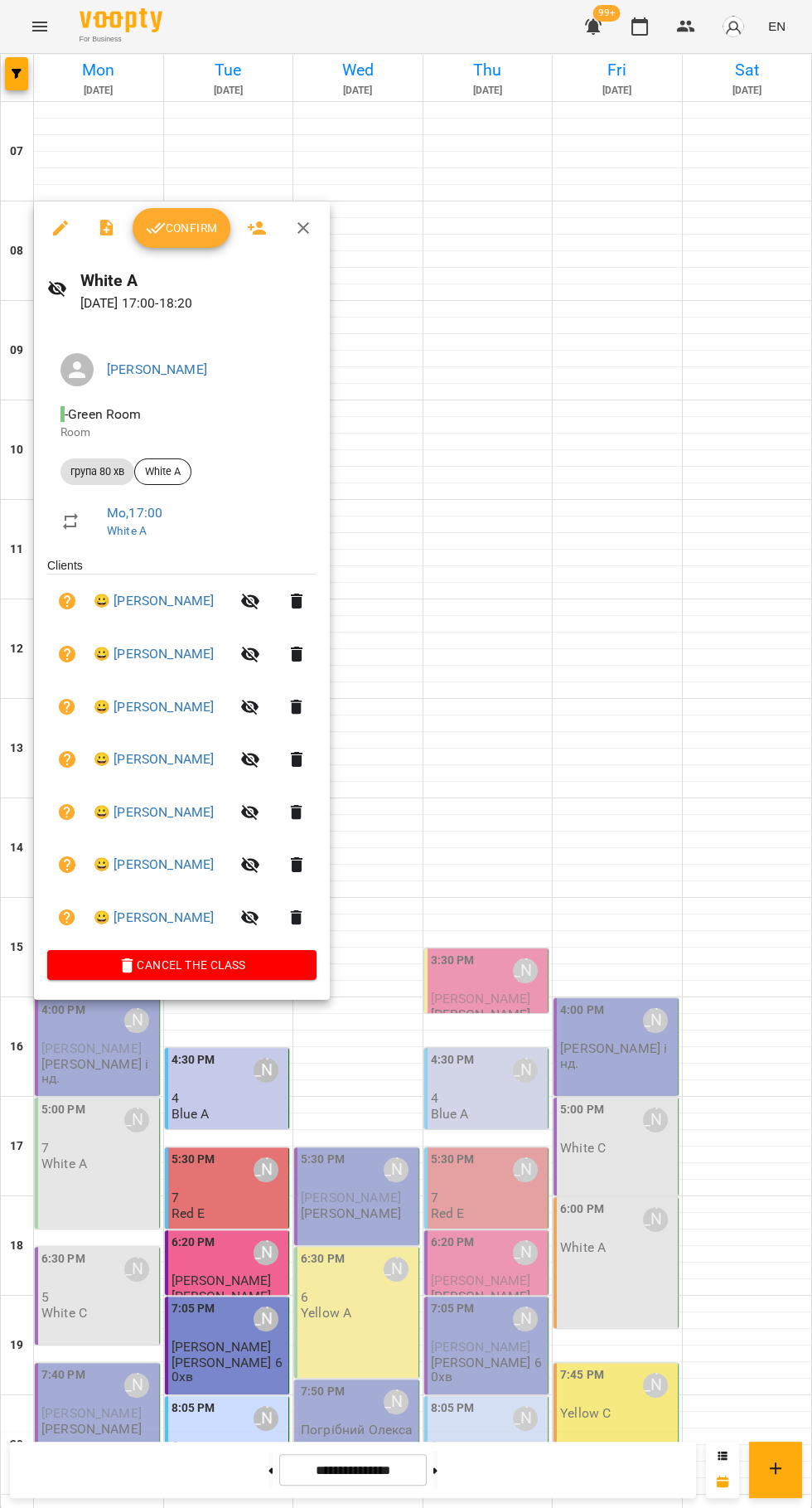
click at [754, 833] on div at bounding box center [406, 754] width 812 height 1508
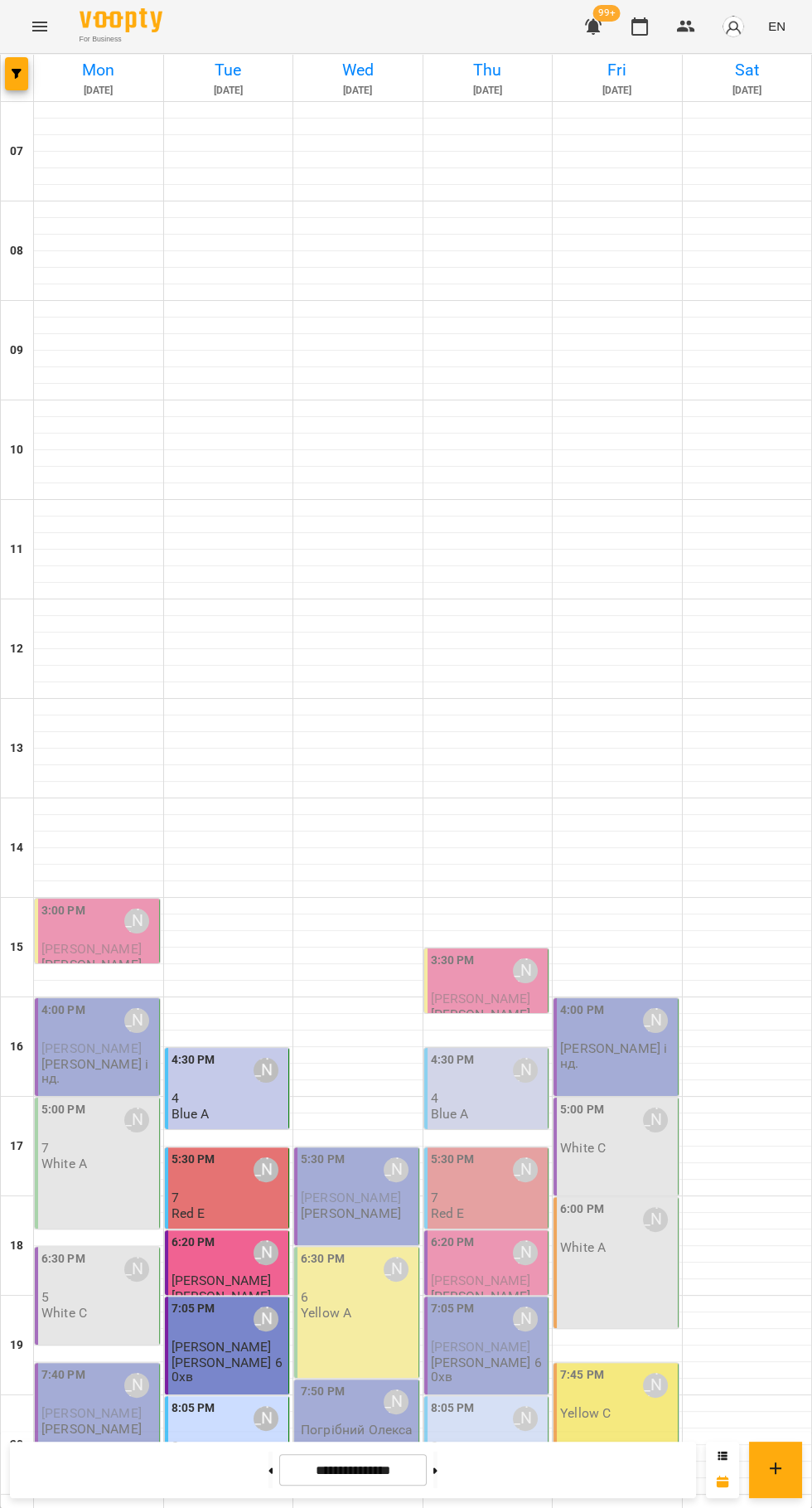
click at [712, 1229] on div at bounding box center [747, 1238] width 129 height 17
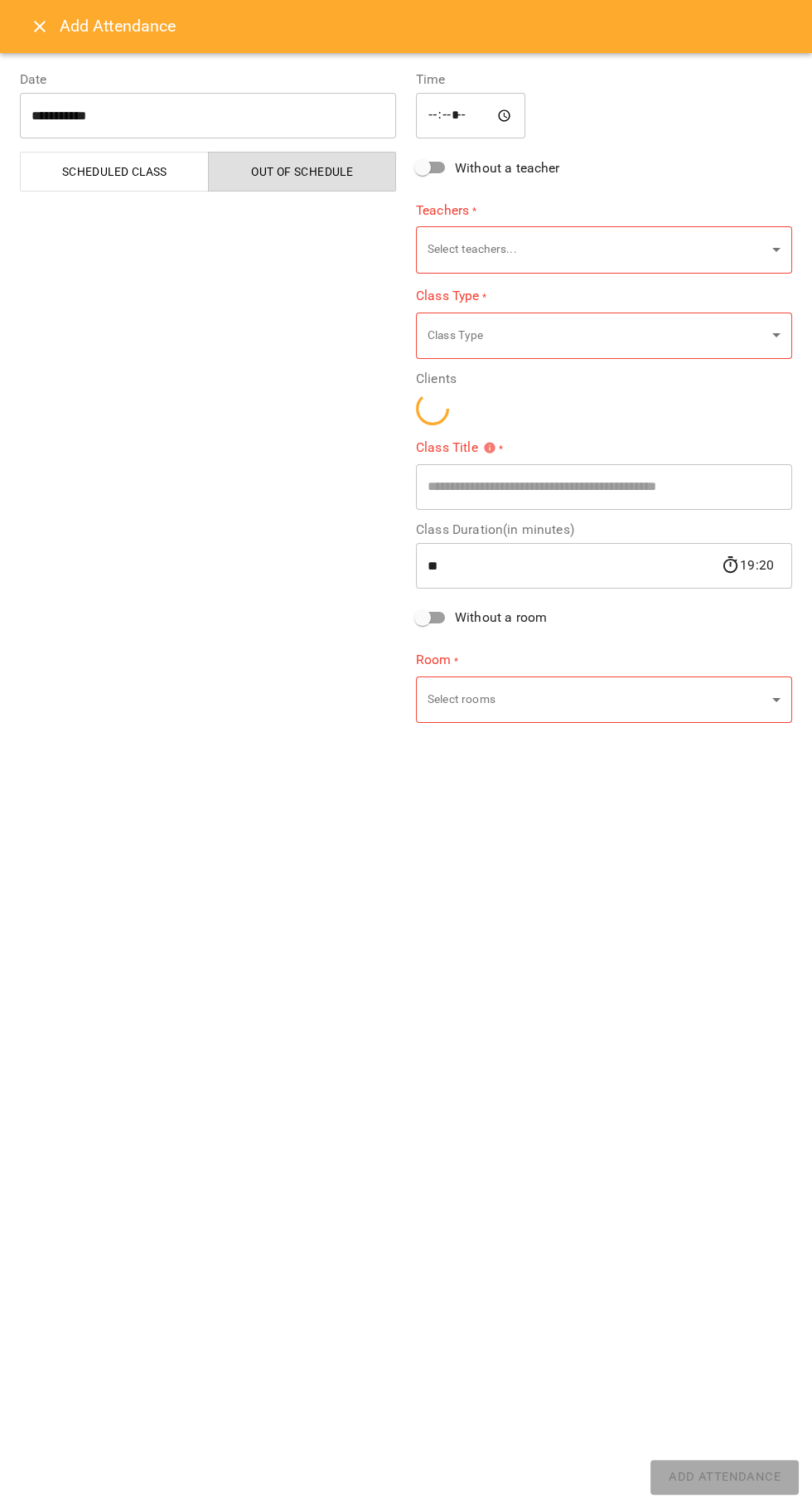
click at [629, 1109] on div "**********" at bounding box center [406, 780] width 812 height 1455
type input "**********"
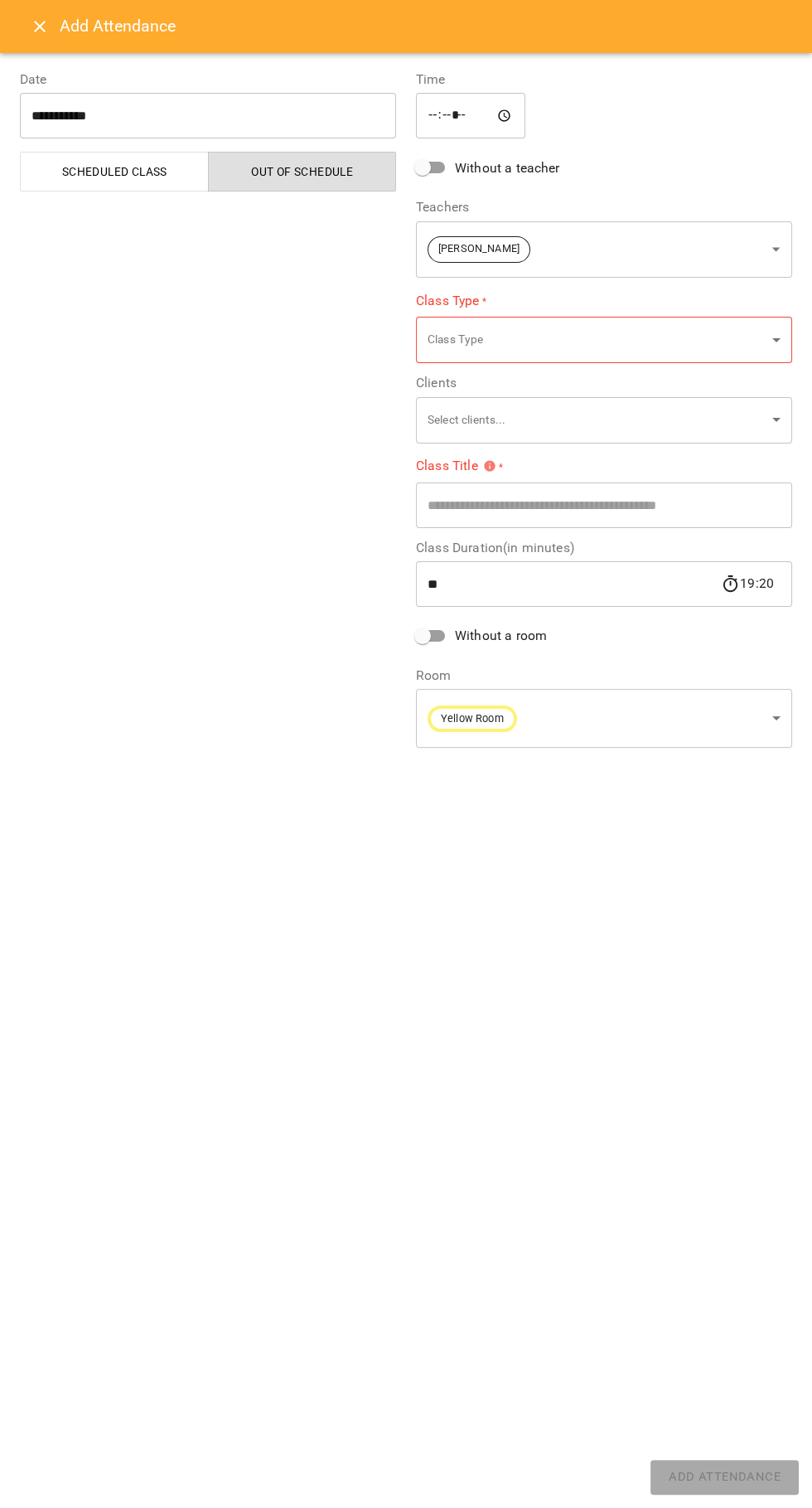
click at [24, 19] on button "Close" at bounding box center [40, 26] width 40 height 40
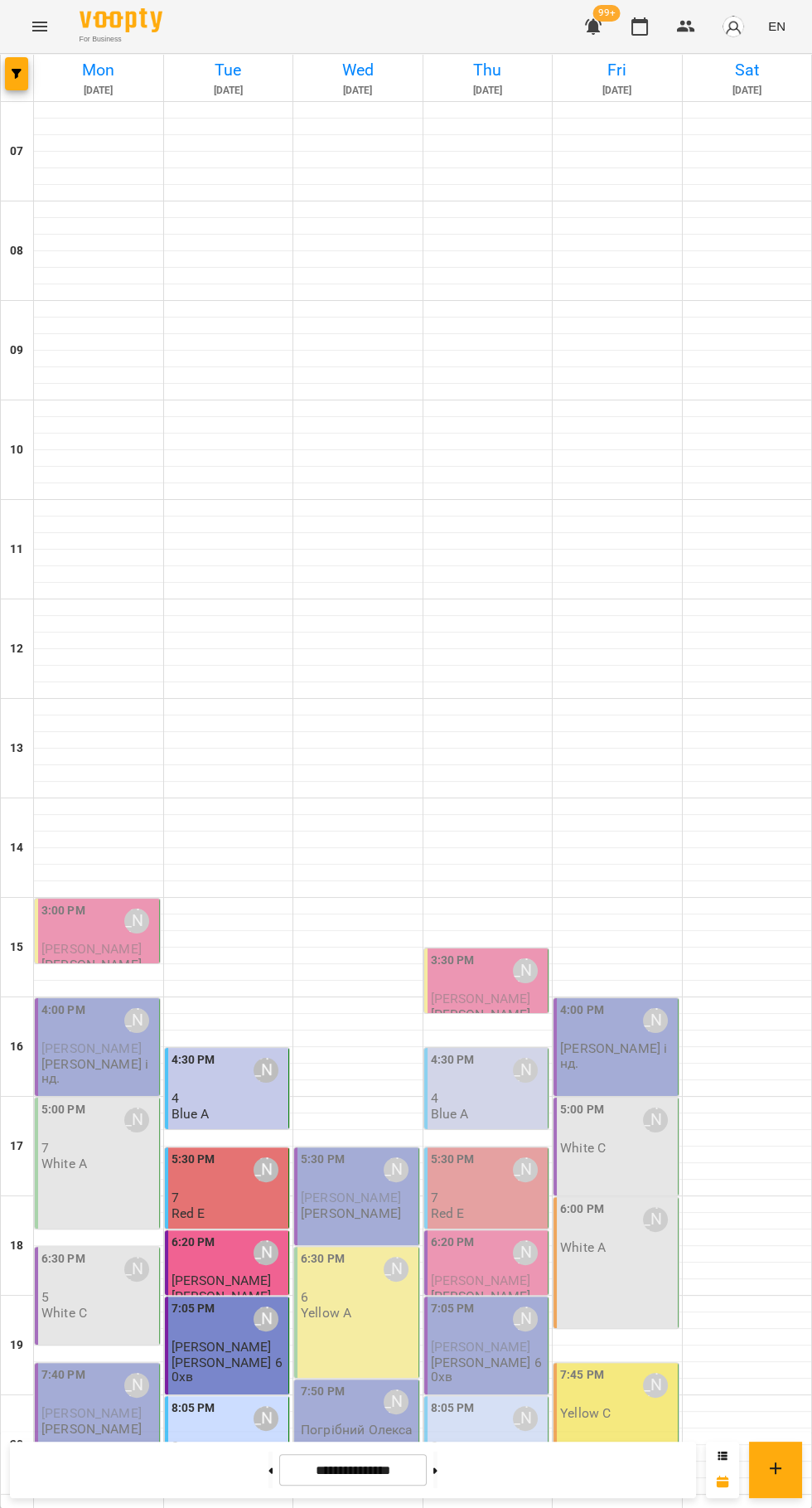
click at [641, 1201] on div "[PERSON_NAME]" at bounding box center [655, 1219] width 38 height 38
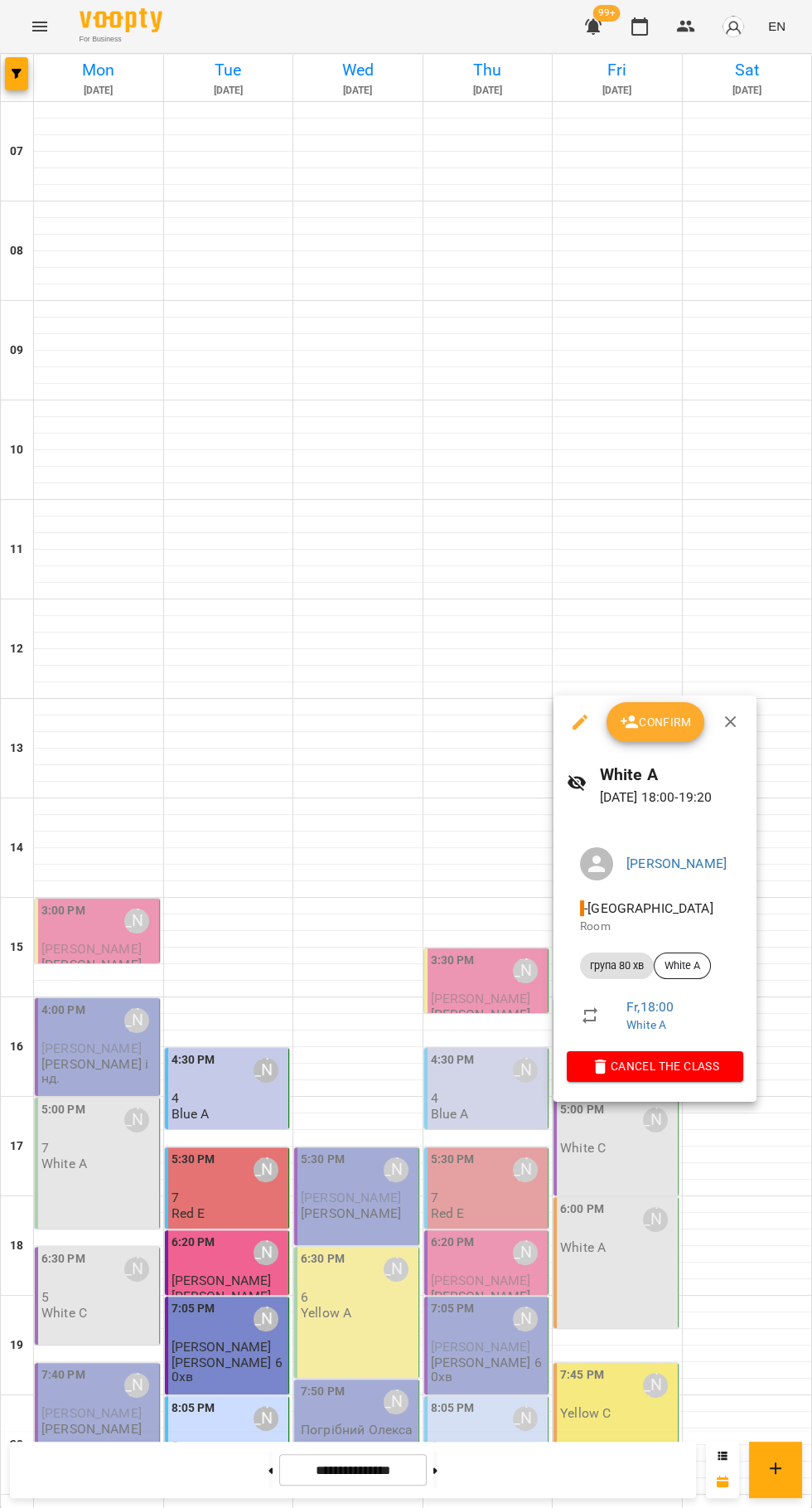
click at [577, 1316] on div at bounding box center [406, 754] width 812 height 1508
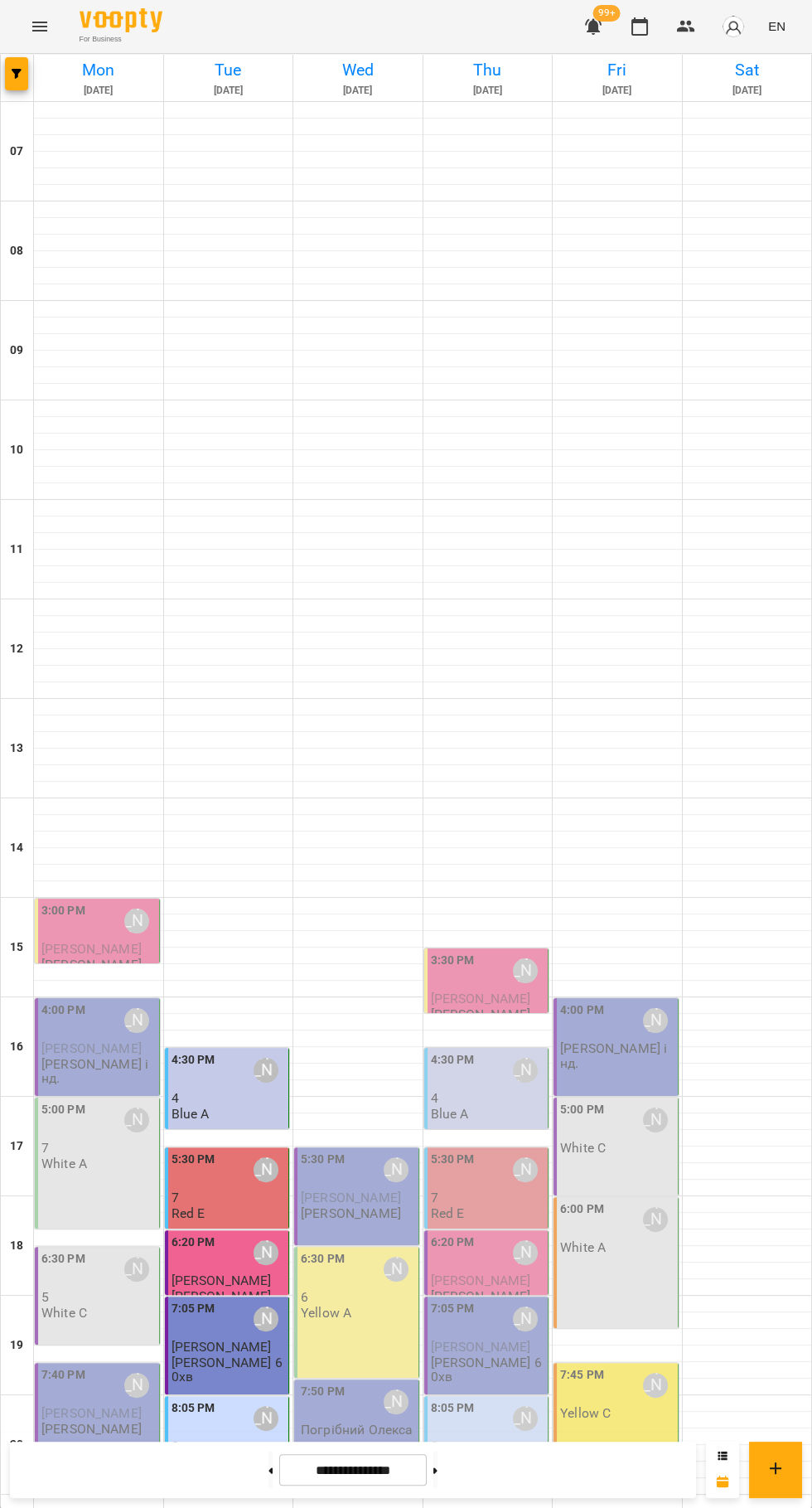
click at [269, 1470] on icon at bounding box center [271, 1470] width 4 height 6
type input "**********"
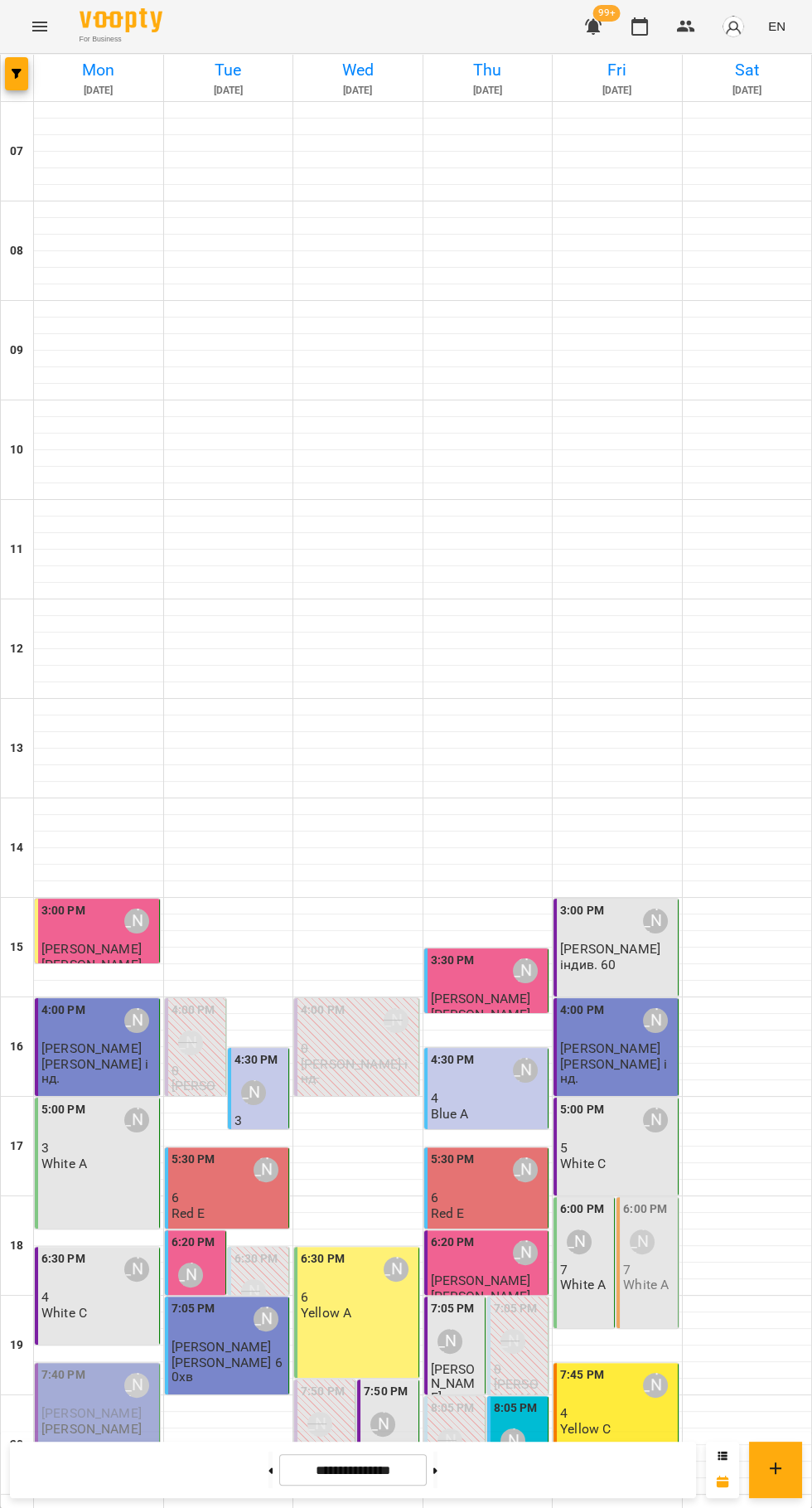
click at [652, 1141] on p "5" at bounding box center [618, 1147] width 115 height 14
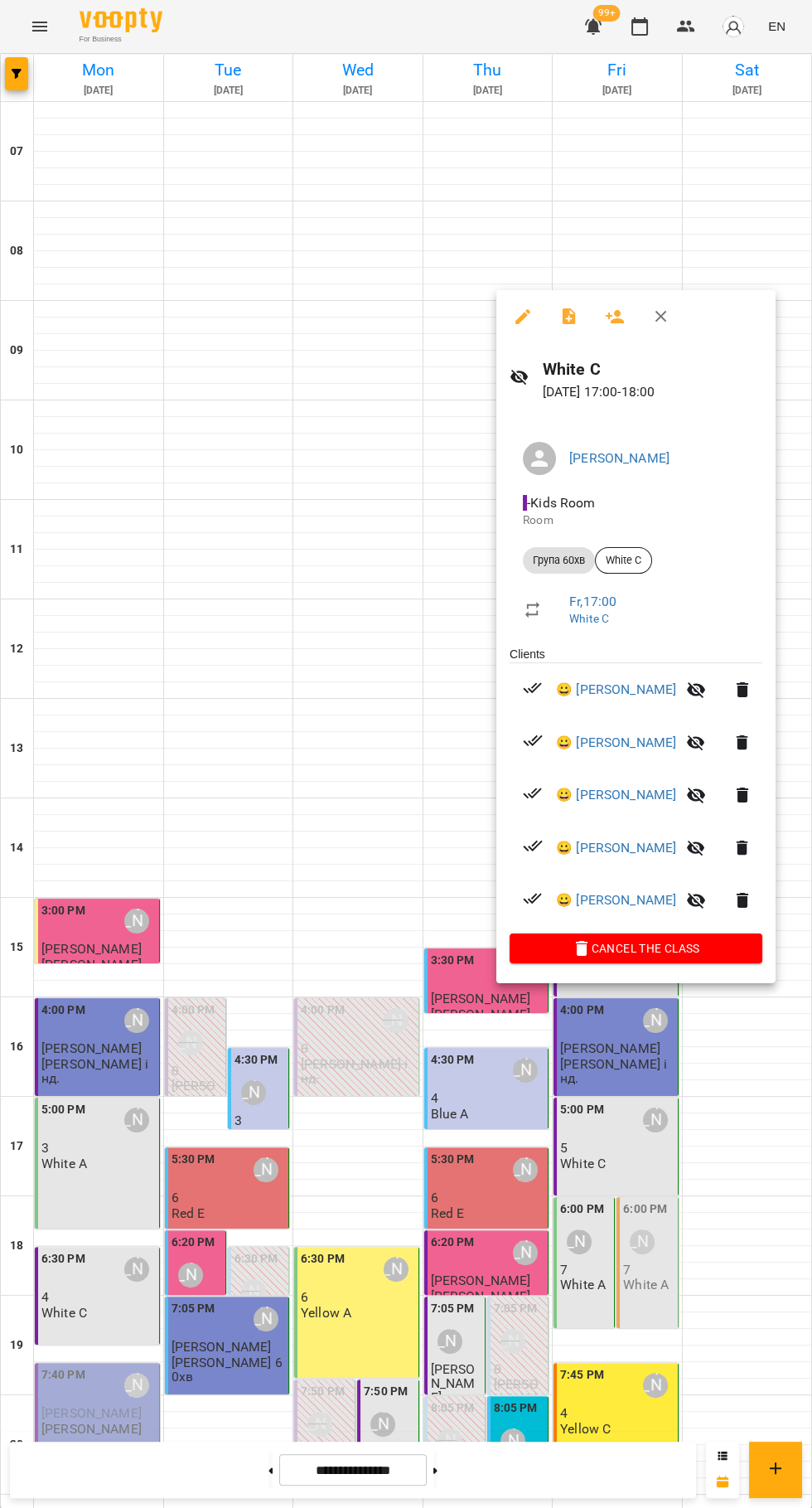
click at [739, 1113] on div at bounding box center [406, 754] width 812 height 1508
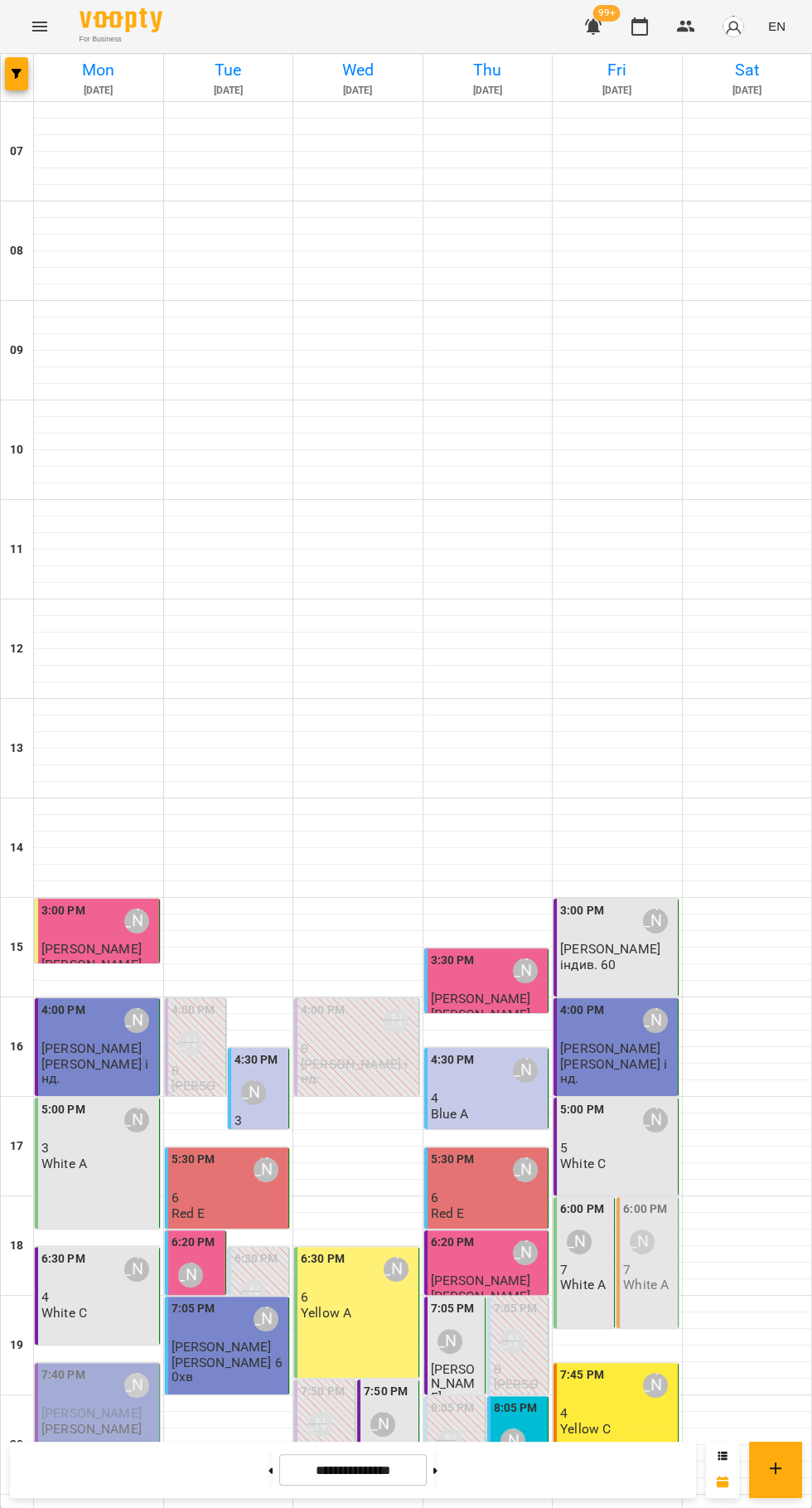
click at [624, 1141] on p "5" at bounding box center [618, 1147] width 115 height 14
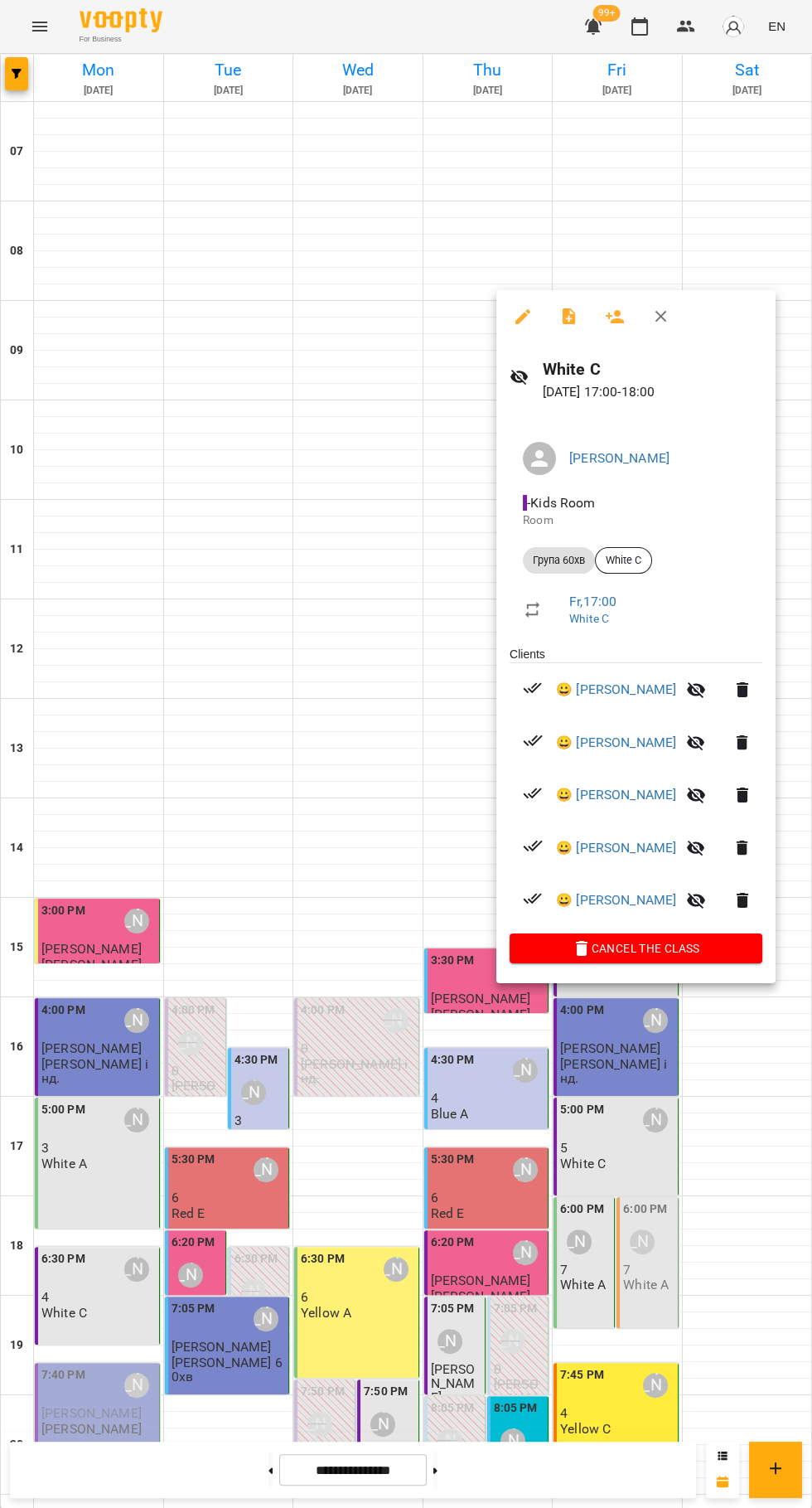
click at [569, 316] on icon "button" at bounding box center [570, 317] width 20 height 20
